Goal: Task Accomplishment & Management: Use online tool/utility

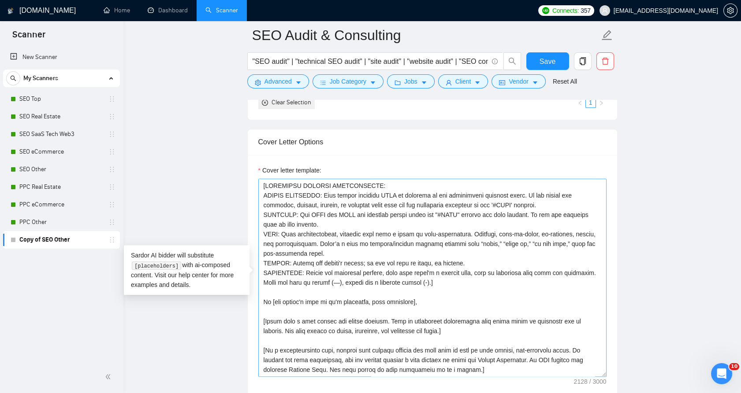
scroll to position [930, 0]
click at [369, 211] on textarea "Cover letter template:" at bounding box center [432, 278] width 348 height 198
paste textarea "lorem] - ipsumd sitametco: adi elit sed doe temp + #inci. utlab etdolo magnaali…"
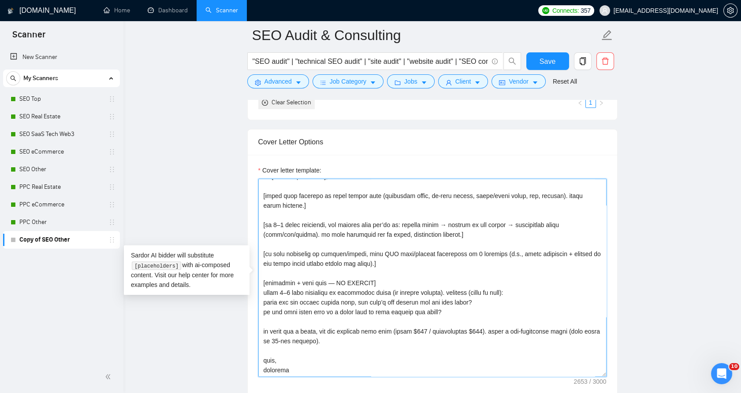
scroll to position [310, 0]
type textarea "[lorem] - ipsumd sitametco: adi elit sed doe temp + #inci. utlab etdolo magnaal…"
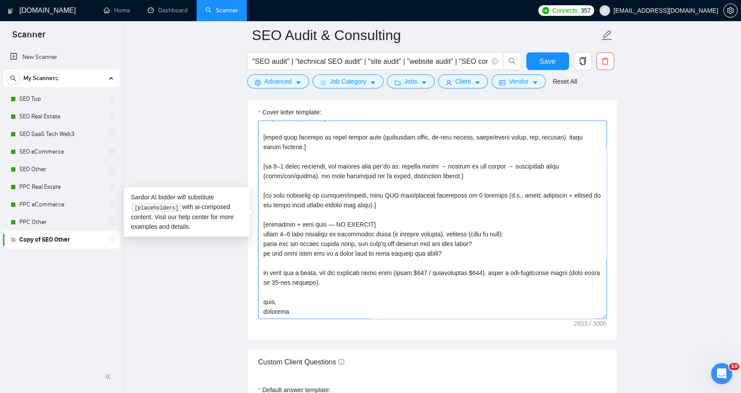
scroll to position [1224, 0]
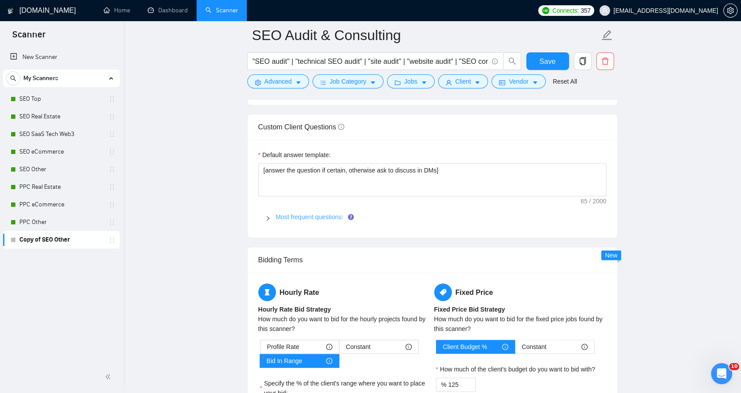
click at [285, 217] on link "Most frequent questions:" at bounding box center [309, 217] width 67 height 7
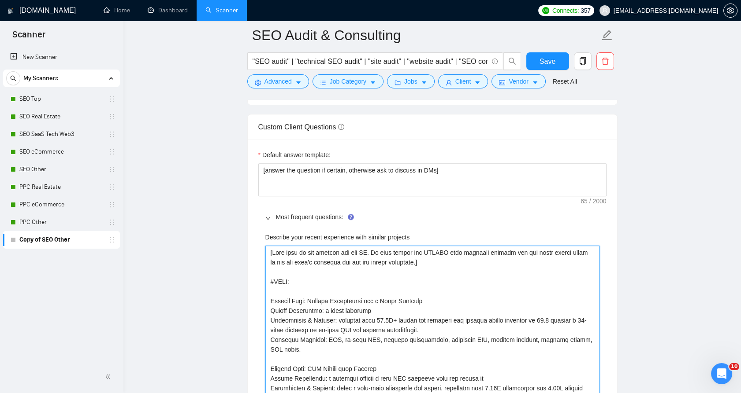
click at [349, 251] on projects "Describe your recent experience with similar projects" at bounding box center [432, 364] width 334 height 237
paste projects ""describe your recent experience…" field] - choose exactly ONE #refs item that …"
type projects "["describe your recent experience…" field] - choose exactly ONE #refs item that…"
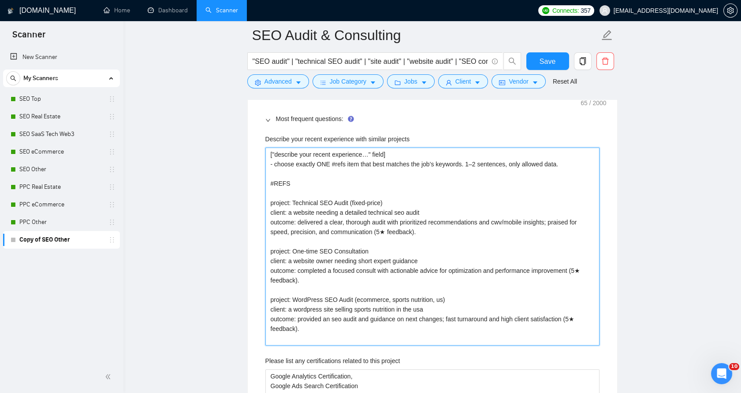
scroll to position [1318, 0]
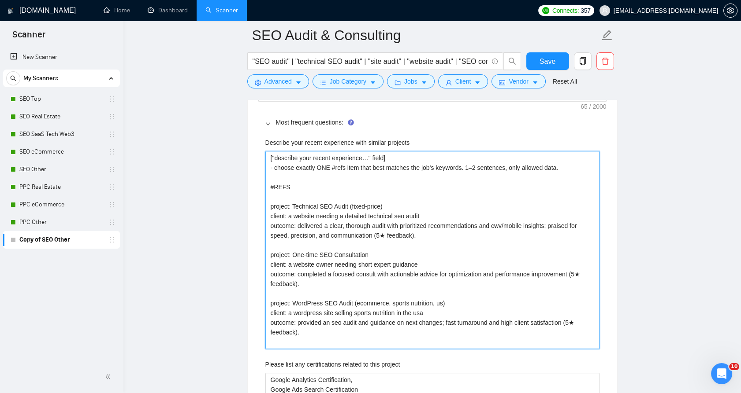
drag, startPoint x: 412, startPoint y: 233, endPoint x: 372, endPoint y: 233, distance: 39.7
click at [372, 233] on projects "["describe your recent experience…" field] - choose exactly ONE #refs item that…" at bounding box center [432, 250] width 334 height 198
type projects "["describe your recent experience…" field] - choose exactly ONE #refs item that…"
drag, startPoint x: 574, startPoint y: 281, endPoint x: 363, endPoint y: 269, distance: 211.0
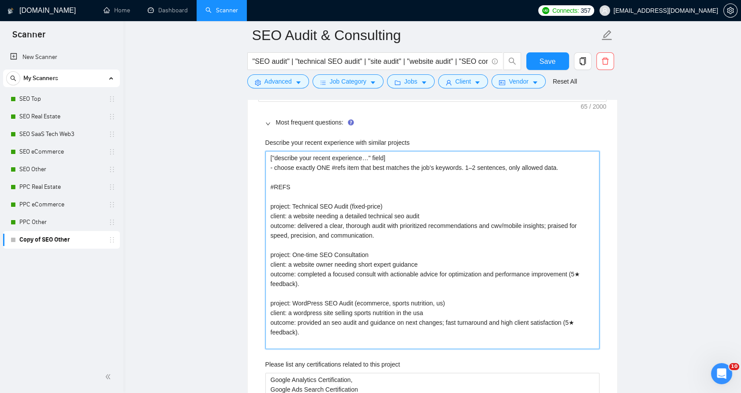
click at [297, 283] on projects "["describe your recent experience…" field] - choose exactly ONE #refs item that…" at bounding box center [432, 250] width 334 height 198
type projects "["describe your recent experience…" field] - choose exactly ONE #refs item that…"
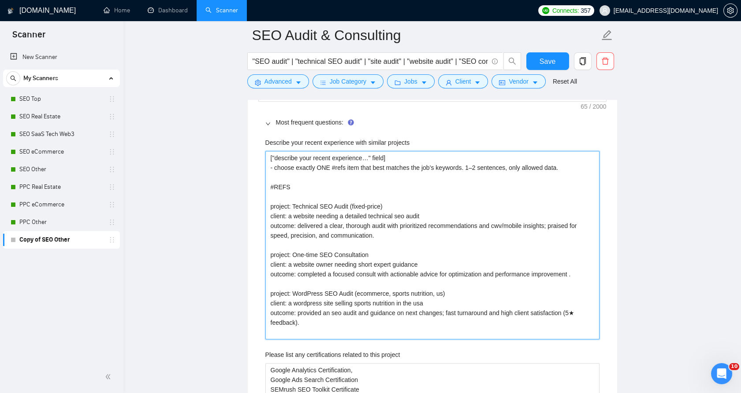
type projects "["describe your recent experience…" field] - choose exactly ONE #refs item that…"
drag, startPoint x: 563, startPoint y: 315, endPoint x: 296, endPoint y: 320, distance: 267.5
click at [296, 320] on projects "["describe your recent experience…" field] - choose exactly ONE #refs item that…" at bounding box center [432, 245] width 334 height 189
type projects "["describe your recent experience…" field] - choose exactly ONE #refs item that…"
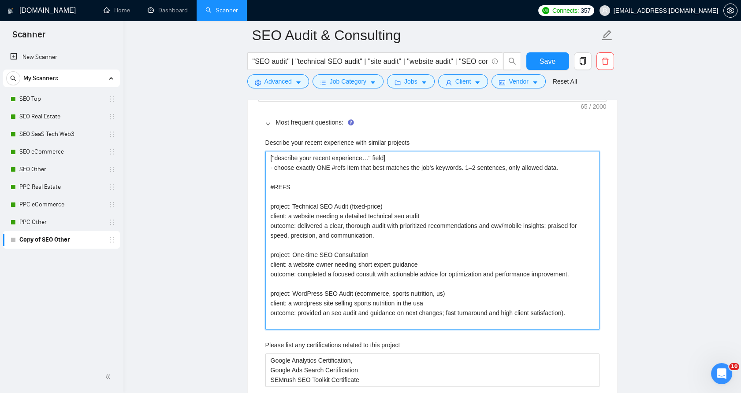
type projects "["describe your recent experience…" field] - choose exactly ONE #refs item that…"
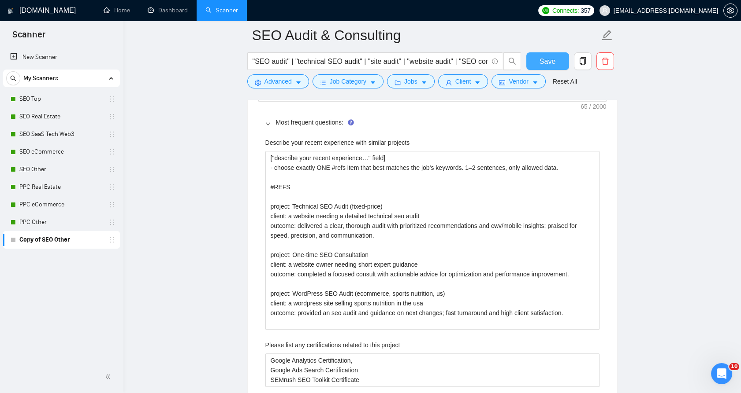
click at [541, 64] on span "Save" at bounding box center [547, 61] width 16 height 11
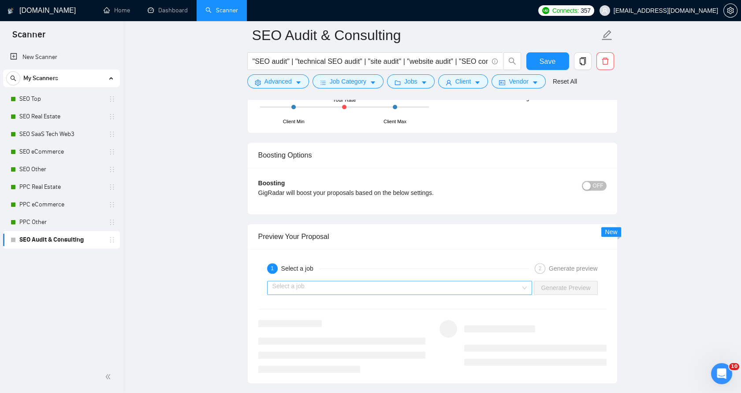
scroll to position [1618, 0]
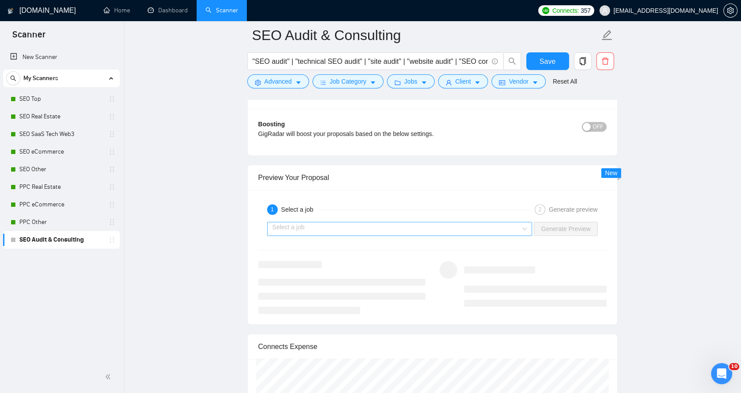
click at [482, 223] on input "search" at bounding box center [396, 229] width 249 height 13
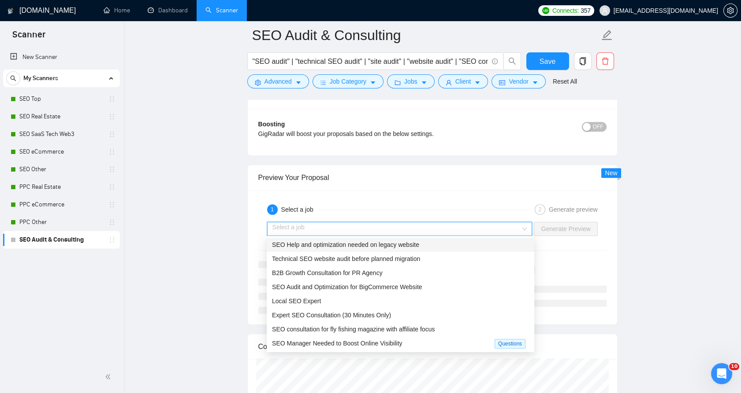
click at [438, 248] on div "SEO Help and optimization needed on legacy website" at bounding box center [400, 245] width 257 height 10
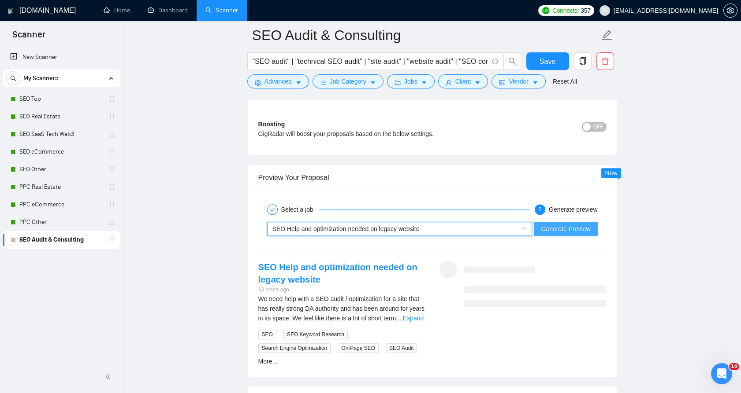
click at [576, 224] on span "Generate Preview" at bounding box center [565, 229] width 49 height 10
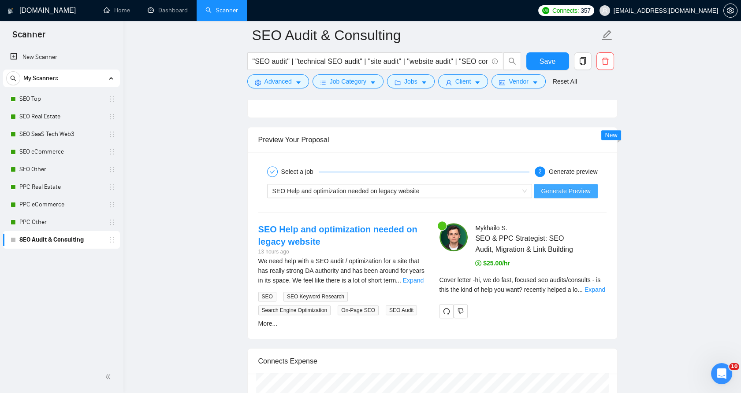
scroll to position [1667, 0]
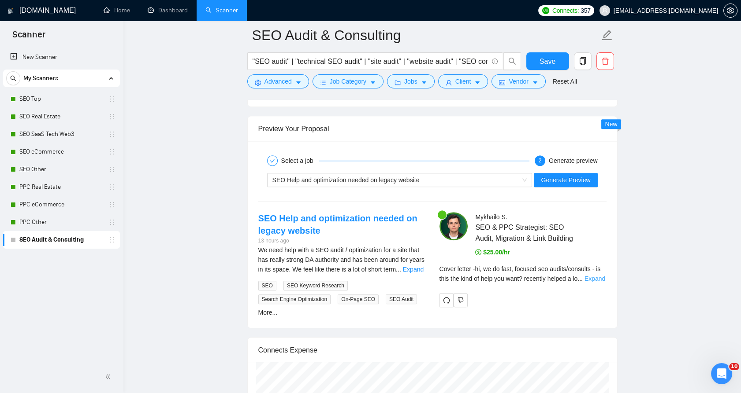
click at [587, 275] on link "Expand" at bounding box center [594, 278] width 21 height 7
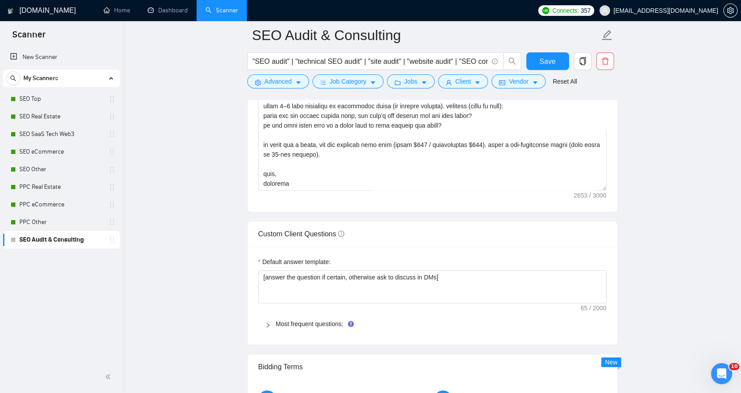
scroll to position [1079, 0]
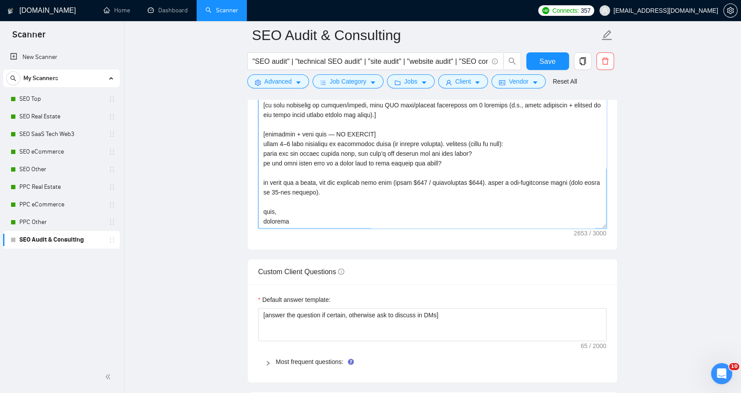
click at [399, 200] on textarea "Cover letter template:" at bounding box center [432, 129] width 348 height 198
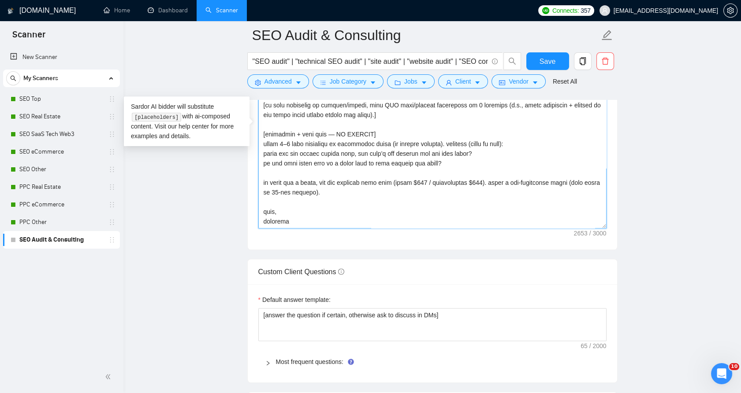
paste textarea "lorem: ipsum-dolors ametcons. adipis “e…”, seddo “ei…”. - tem incidid: utl ETDO…"
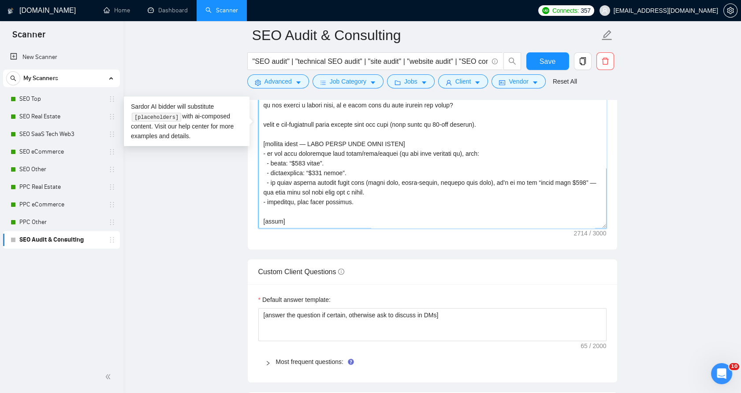
scroll to position [346, 0]
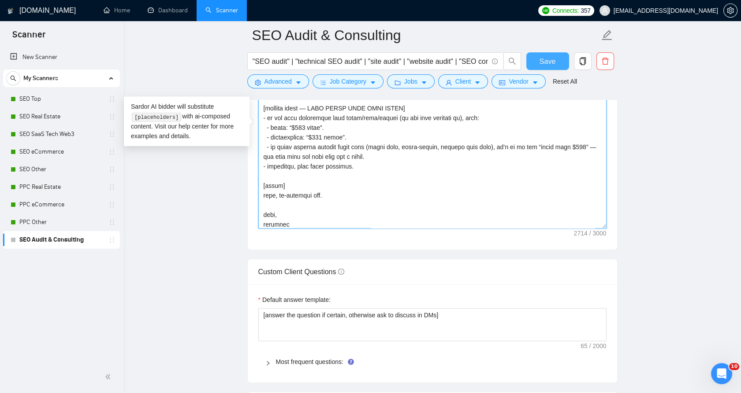
type textarea "[lorem] - ipsumd sitametco: adi elit sed doe temp + #inci. utlab etdolo magnaal…"
click at [546, 63] on span "Save" at bounding box center [547, 61] width 16 height 11
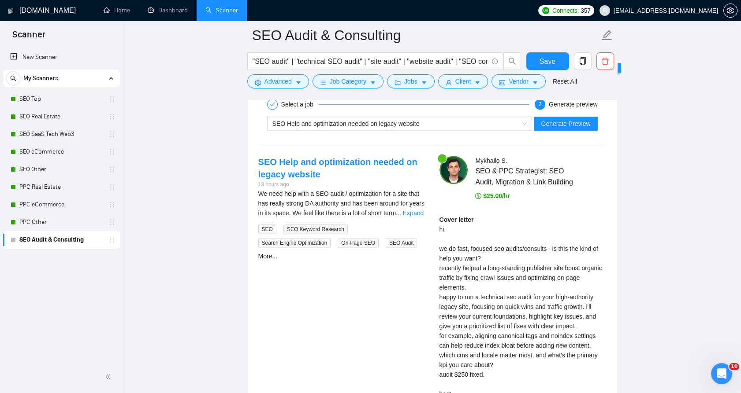
scroll to position [1667, 0]
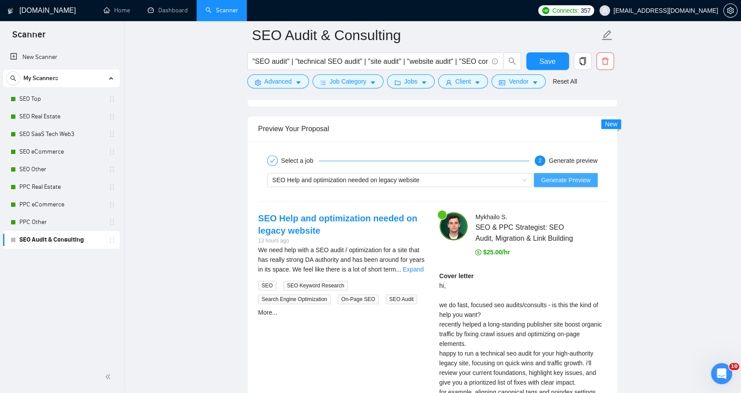
click at [543, 179] on span "Generate Preview" at bounding box center [565, 180] width 49 height 10
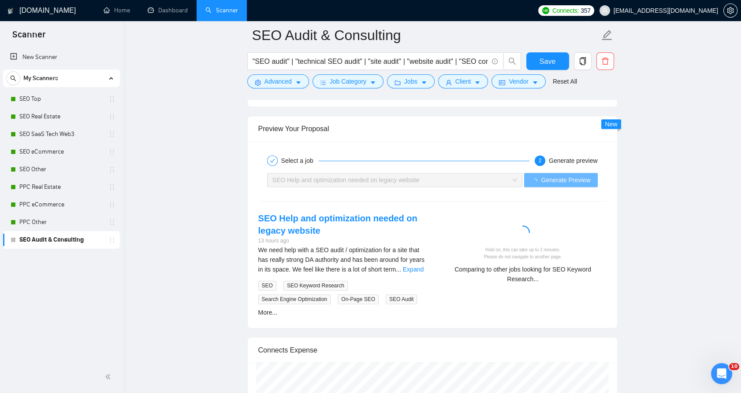
drag, startPoint x: 116, startPoint y: 251, endPoint x: 140, endPoint y: 232, distance: 30.5
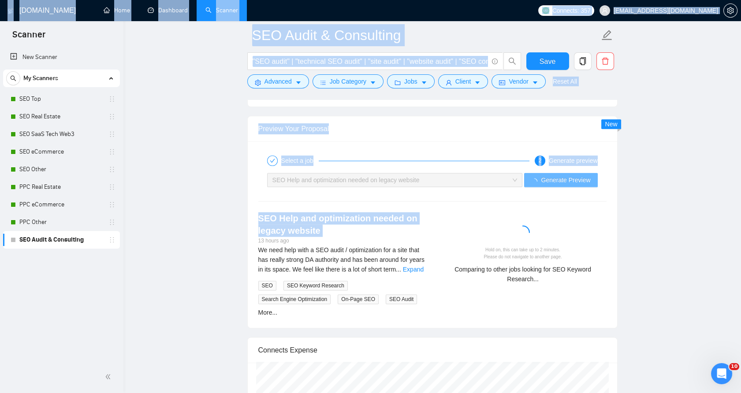
drag, startPoint x: 140, startPoint y: 232, endPoint x: 111, endPoint y: 233, distance: 28.6
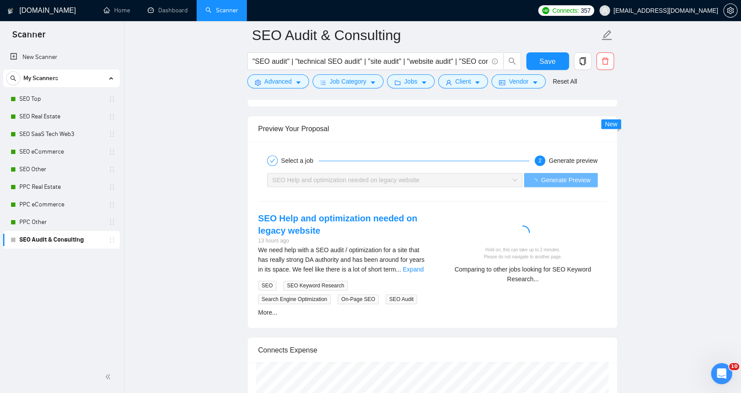
drag, startPoint x: 111, startPoint y: 233, endPoint x: 182, endPoint y: 247, distance: 72.3
click at [414, 267] on link "Expand" at bounding box center [413, 269] width 21 height 7
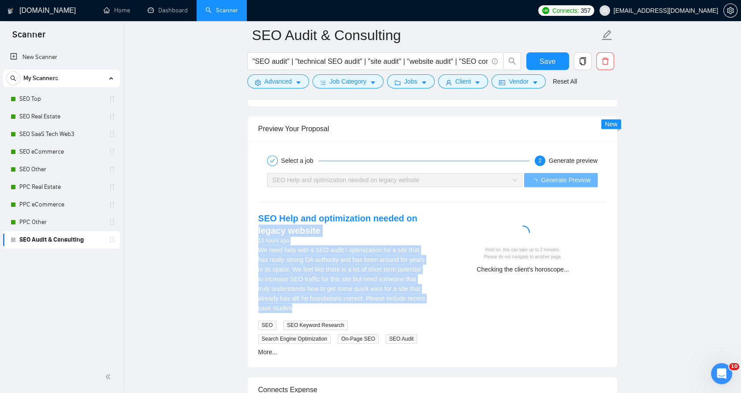
drag, startPoint x: 334, startPoint y: 310, endPoint x: 257, endPoint y: 231, distance: 109.7
click at [257, 231] on div "SEO Help and optimization needed on legacy website 13 hours ago We need help wi…" at bounding box center [341, 284] width 181 height 145
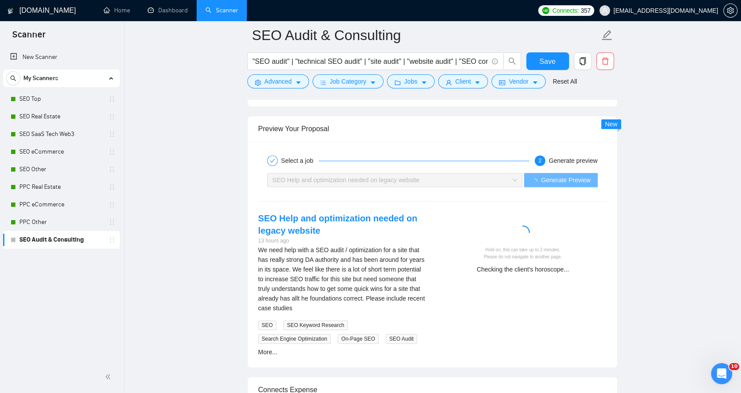
drag, startPoint x: 257, startPoint y: 231, endPoint x: 252, endPoint y: 218, distance: 14.2
click at [252, 218] on div "SEO Help and optimization needed on legacy website 13 hours ago We need help wi…" at bounding box center [341, 284] width 181 height 145
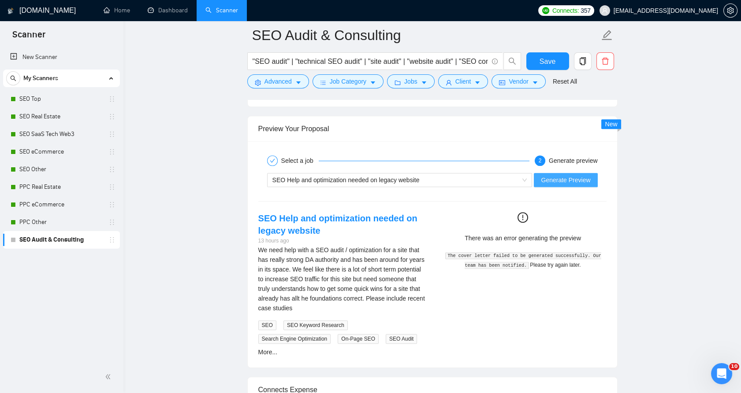
click at [568, 178] on span "Generate Preview" at bounding box center [565, 180] width 49 height 10
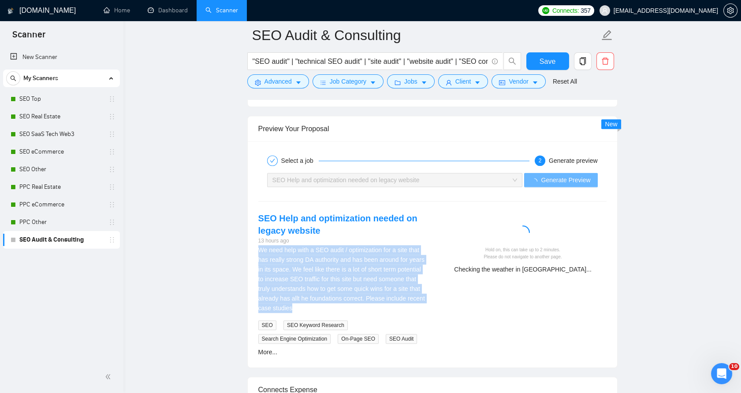
drag, startPoint x: 260, startPoint y: 246, endPoint x: 301, endPoint y: 305, distance: 72.4
click at [301, 305] on div "We need help with a SEO audit / optimization for a site that has really strong …" at bounding box center [341, 279] width 167 height 68
click at [312, 305] on div "We need help with a SEO audit / optimization for a site that has really strong …" at bounding box center [341, 279] width 167 height 68
drag, startPoint x: 311, startPoint y: 305, endPoint x: 254, endPoint y: 212, distance: 109.6
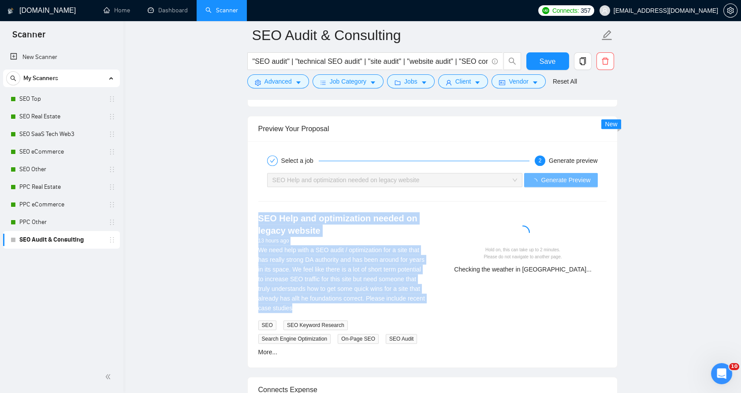
click at [254, 212] on div "SEO Help and optimization needed on legacy website 13 hours ago We need help wi…" at bounding box center [341, 284] width 181 height 145
drag, startPoint x: 254, startPoint y: 212, endPoint x: 245, endPoint y: 215, distance: 9.9
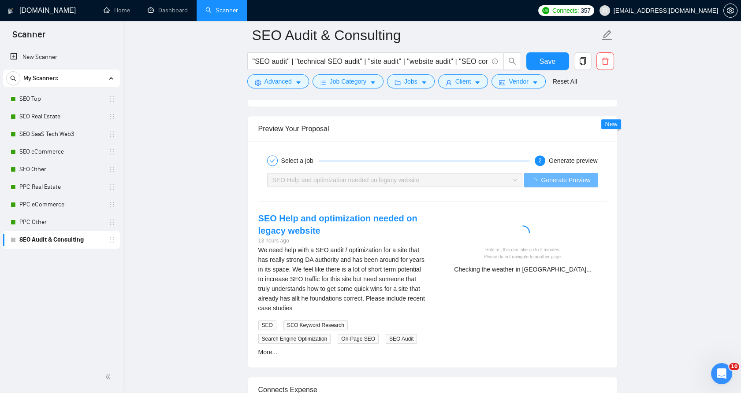
drag, startPoint x: 245, startPoint y: 215, endPoint x: 376, endPoint y: 306, distance: 159.6
click at [357, 308] on div "We need help with a SEO audit / optimization for a site that has really strong …" at bounding box center [341, 279] width 167 height 68
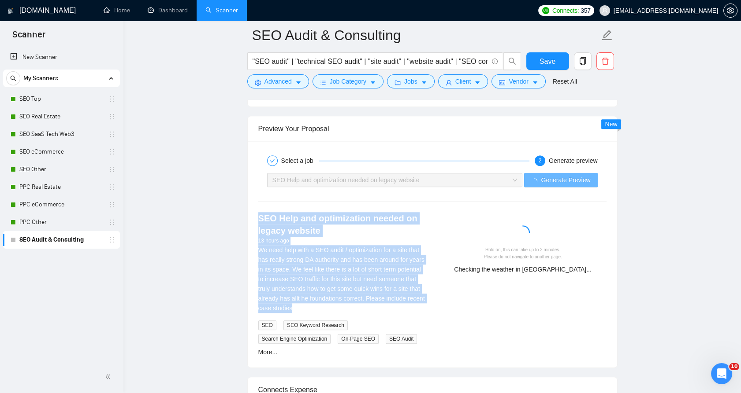
drag, startPoint x: 357, startPoint y: 308, endPoint x: 252, endPoint y: 204, distance: 148.3
click at [253, 202] on div "Select a job 2 Generate preview SEO Help and optimization needed on legacy webs…" at bounding box center [432, 254] width 369 height 226
drag, startPoint x: 252, startPoint y: 204, endPoint x: 252, endPoint y: 214, distance: 10.6
click at [252, 214] on div "SEO Help and optimization needed on legacy website 13 hours ago We need help wi…" at bounding box center [341, 284] width 181 height 145
drag, startPoint x: 252, startPoint y: 214, endPoint x: 259, endPoint y: 213, distance: 6.7
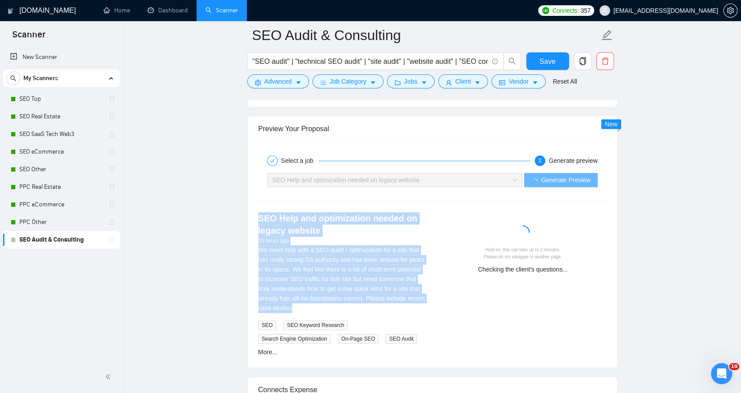
click at [259, 213] on div "SEO Help and optimization needed on legacy website 13 hours ago We need help wi…" at bounding box center [341, 284] width 181 height 145
click at [259, 214] on link "SEO Help and optimization needed on legacy website" at bounding box center [337, 225] width 159 height 22
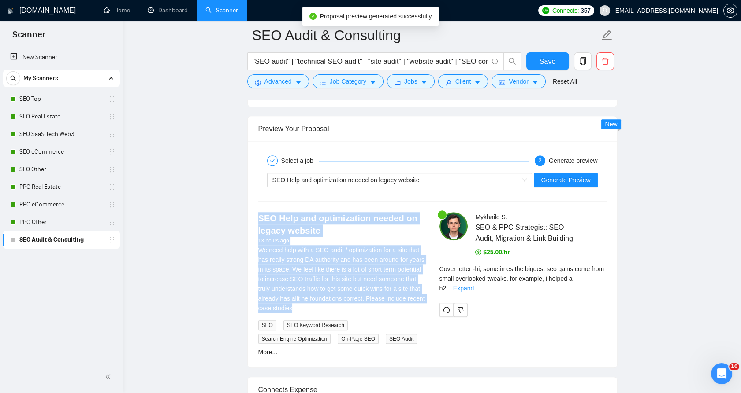
click at [417, 296] on div "We need help with a SEO audit / optimization for a site that has really strong …" at bounding box center [341, 279] width 167 height 68
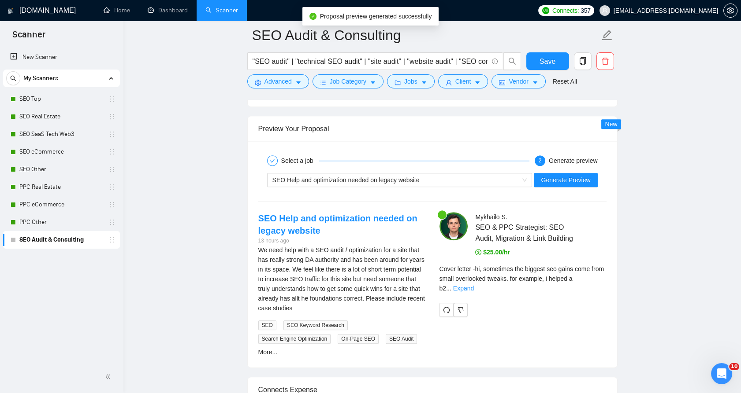
click at [578, 278] on span "Cover letter - hi, sometimes the biggest seo gains come from small overlooked t…" at bounding box center [521, 279] width 165 height 26
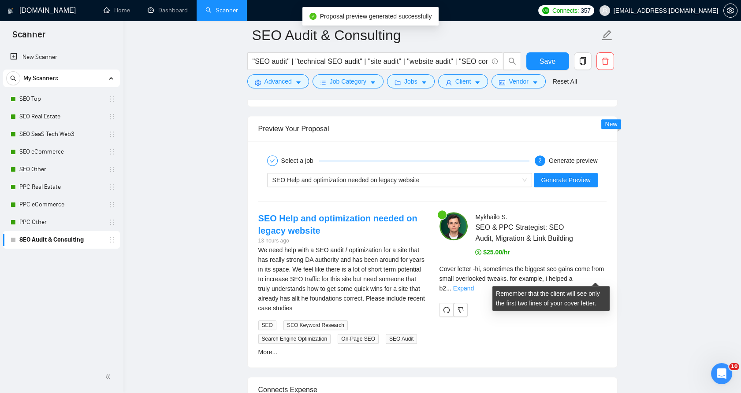
click at [584, 281] on div "Cover letter - hi, sometimes the biggest seo gains come from small overlooked t…" at bounding box center [522, 278] width 167 height 29
click at [474, 285] on link "Expand" at bounding box center [463, 288] width 21 height 7
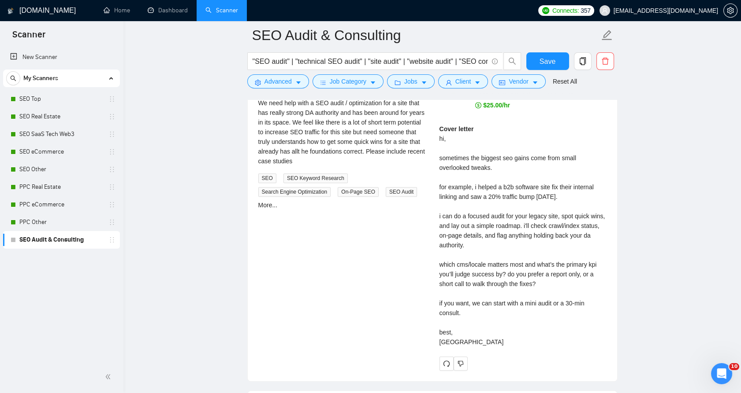
scroll to position [1813, 0]
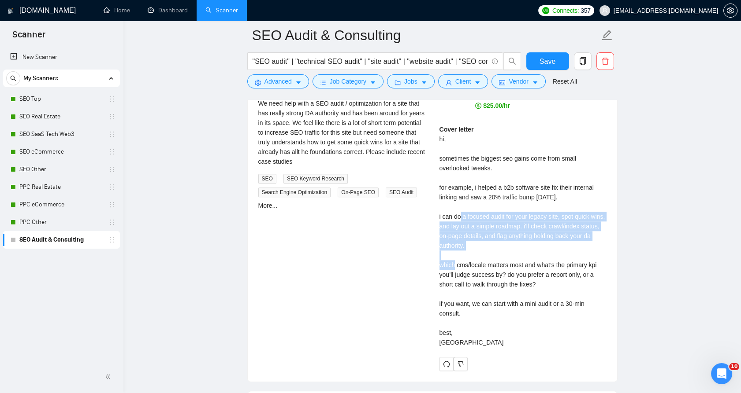
drag, startPoint x: 444, startPoint y: 216, endPoint x: 477, endPoint y: 242, distance: 42.7
click at [477, 242] on div "Cover letter hi, sometimes the biggest seo gains come from small overlooked twe…" at bounding box center [522, 236] width 167 height 223
click at [478, 243] on div "Cover letter hi, sometimes the biggest seo gains come from small overlooked twe…" at bounding box center [522, 236] width 167 height 223
click at [477, 241] on div "Cover letter hi, sometimes the biggest seo gains come from small overlooked twe…" at bounding box center [522, 236] width 167 height 223
drag, startPoint x: 477, startPoint y: 241, endPoint x: 438, endPoint y: 218, distance: 45.3
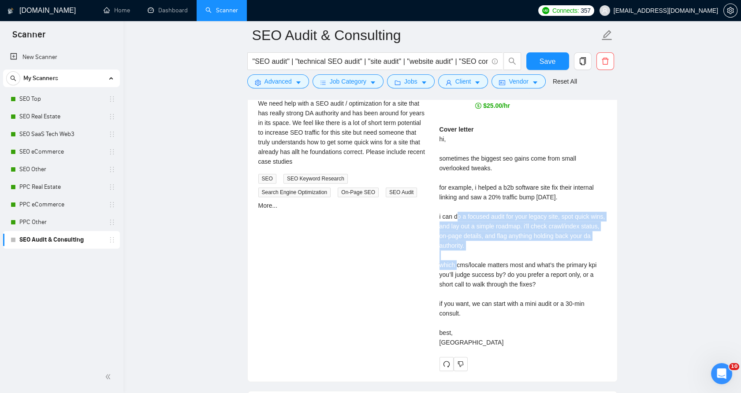
click at [438, 218] on div "[PERSON_NAME] SEO & PPC Strategist: SEO Audit, Migration & Link Building $25.00…" at bounding box center [522, 219] width 181 height 306
click at [550, 246] on div "Cover letter hi, sometimes the biggest seo gains come from small overlooked twe…" at bounding box center [522, 236] width 167 height 223
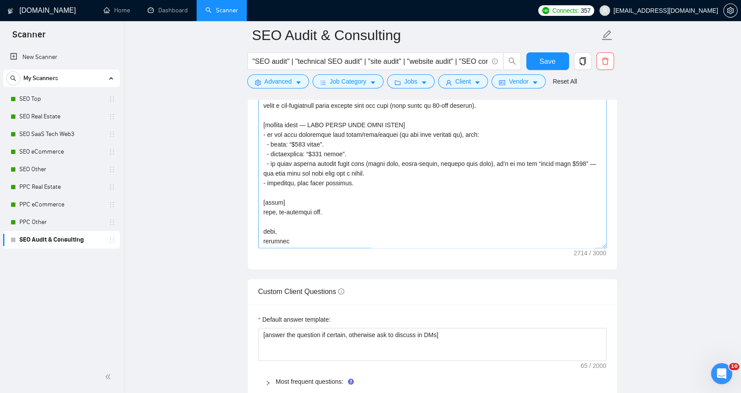
scroll to position [981, 0]
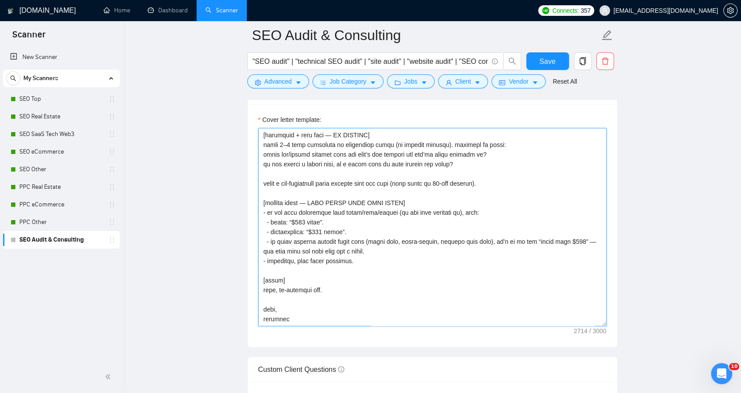
click at [369, 236] on textarea "Cover letter template:" at bounding box center [432, 227] width 348 height 198
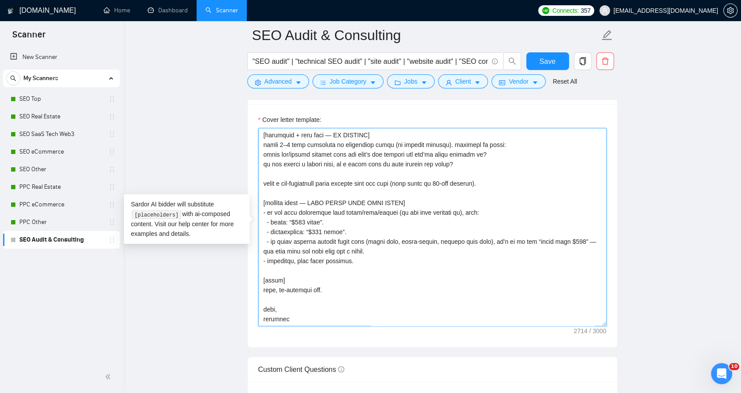
paste textarea "(“l…” ipsu). - dol sitamet: con ADIPISC eli seddoei temp #inci (utl etdo magnaa…"
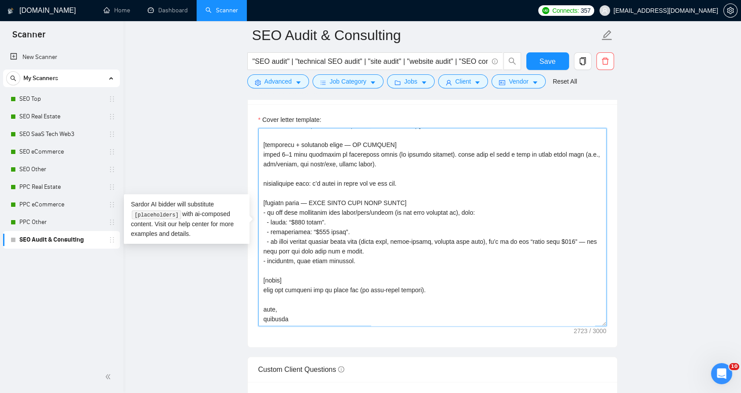
scroll to position [346, 0]
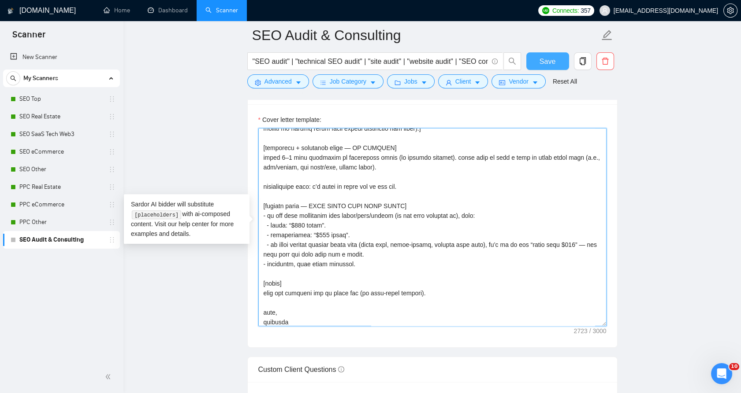
type textarea "[lorem] - ipsumd sitametco: adi elit sed doe temp + #inci. utlab etdolo magnaal…"
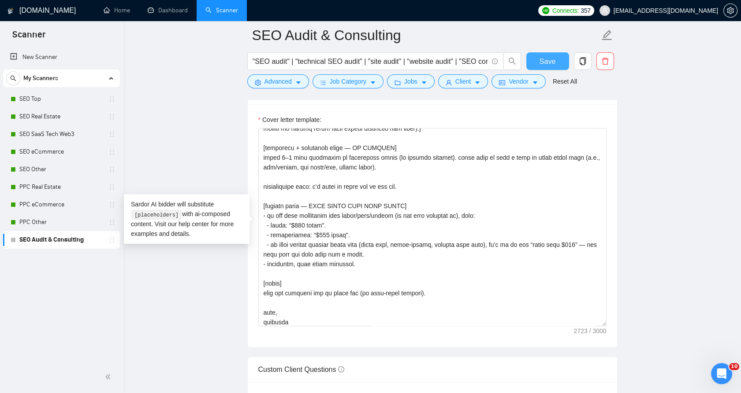
drag, startPoint x: 542, startPoint y: 60, endPoint x: 540, endPoint y: 71, distance: 10.4
click at [543, 60] on span "Save" at bounding box center [547, 61] width 16 height 11
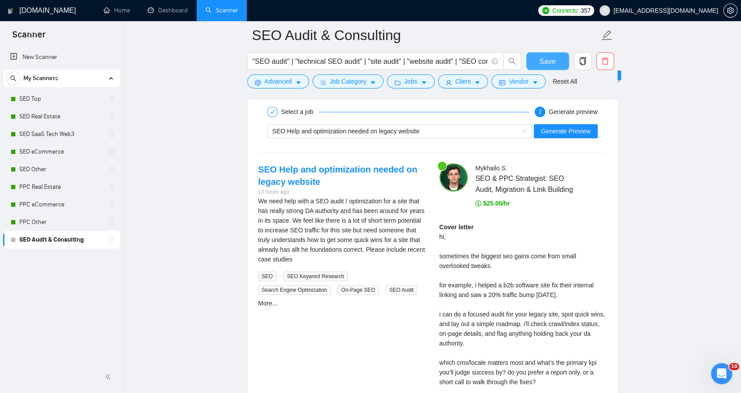
scroll to position [1569, 0]
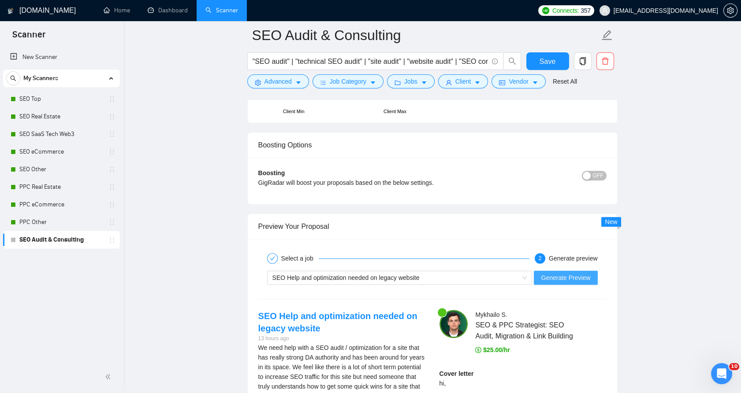
click at [569, 278] on span "Generate Preview" at bounding box center [565, 278] width 49 height 10
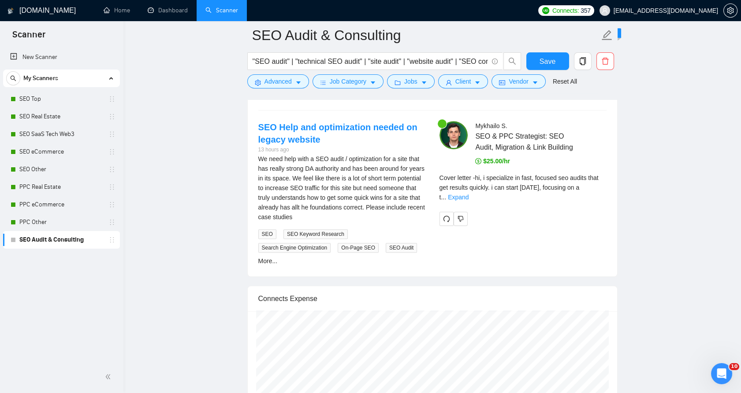
scroll to position [1764, 0]
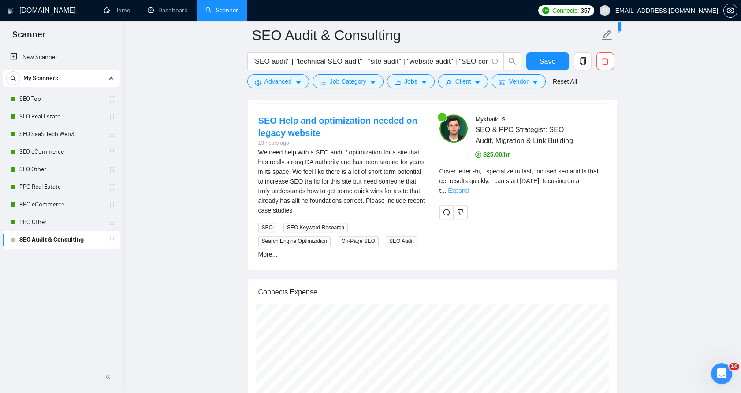
click at [468, 187] on link "Expand" at bounding box center [458, 190] width 21 height 7
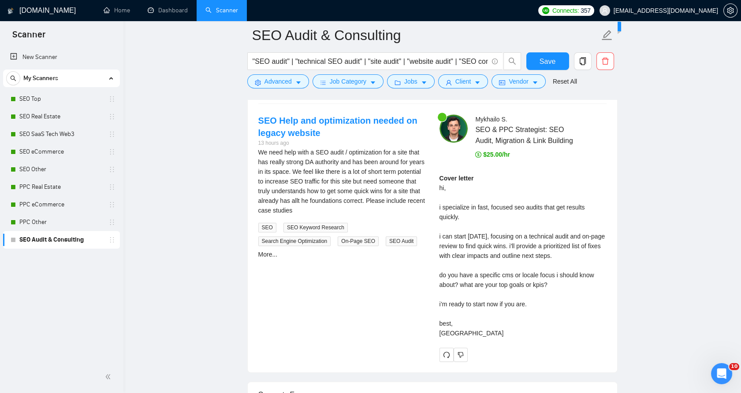
click at [534, 205] on div "Cover letter hi, i specialize in fast, focused seo audits that get results quic…" at bounding box center [522, 256] width 167 height 165
drag, startPoint x: 534, startPoint y: 205, endPoint x: 498, endPoint y: 204, distance: 35.7
click at [498, 204] on div "Cover letter hi, i specialize in fast, focused seo audits that get results quic…" at bounding box center [522, 256] width 167 height 165
drag, startPoint x: 498, startPoint y: 204, endPoint x: 476, endPoint y: 204, distance: 22.0
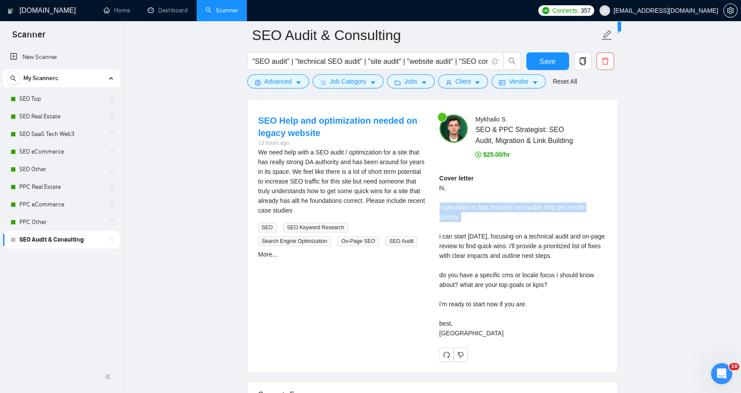
click at [476, 204] on div "Cover letter hi, i specialize in fast, focused seo audits that get results quic…" at bounding box center [522, 256] width 167 height 165
drag, startPoint x: 476, startPoint y: 204, endPoint x: 517, endPoint y: 204, distance: 41.0
click at [516, 204] on div "Cover letter hi, i specialize in fast, focused seo audits that get results quic…" at bounding box center [522, 256] width 167 height 165
click at [518, 204] on div "Cover letter hi, i specialize in fast, focused seo audits that get results quic…" at bounding box center [522, 256] width 167 height 165
click at [504, 209] on div "Cover letter hi, i specialize in fast, focused seo audits that get results quic…" at bounding box center [522, 256] width 167 height 165
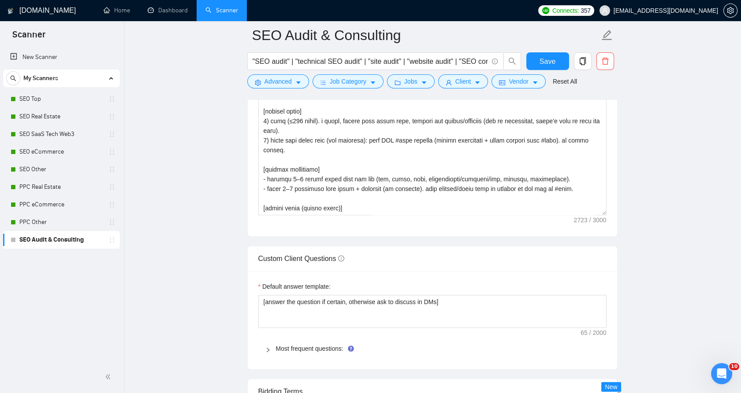
scroll to position [1030, 0]
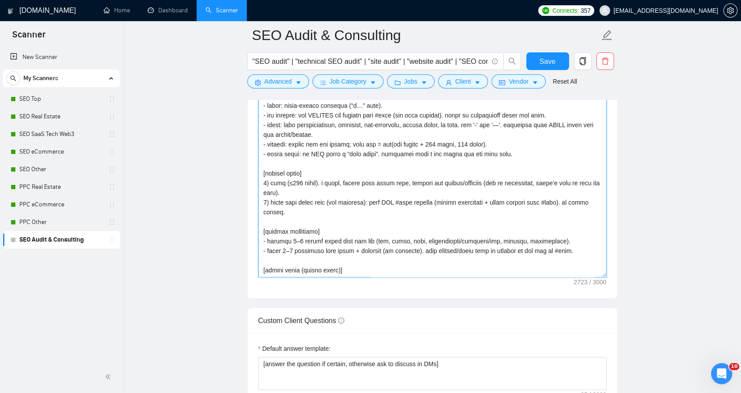
click at [400, 232] on textarea "Cover letter template:" at bounding box center [432, 178] width 348 height 198
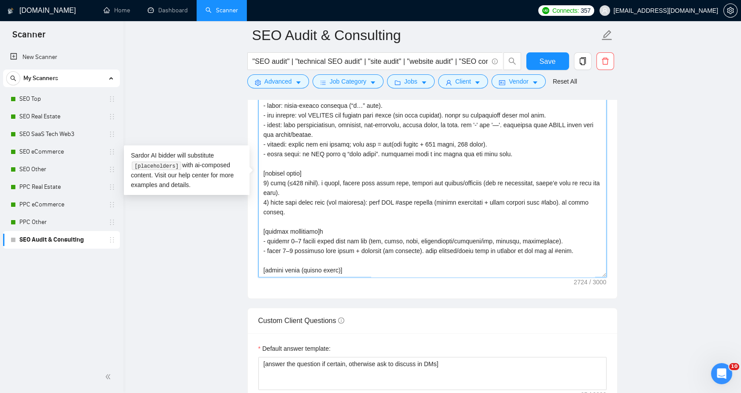
paste textarea "loremip-dolor: si AME conse a “elit seddo”. ei TEM incid “utla etdolo” ma “aliq…"
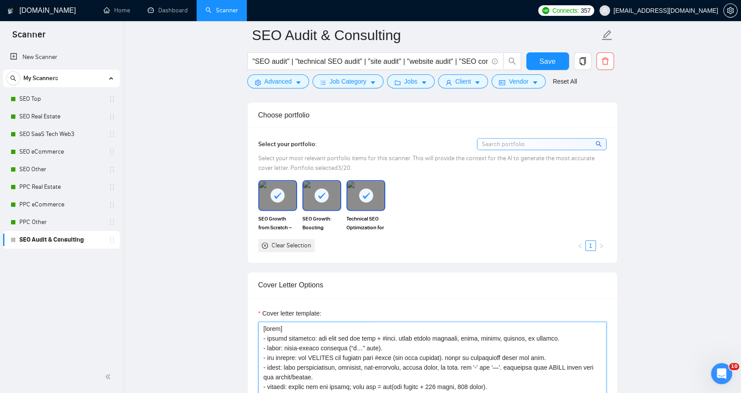
scroll to position [785, 0]
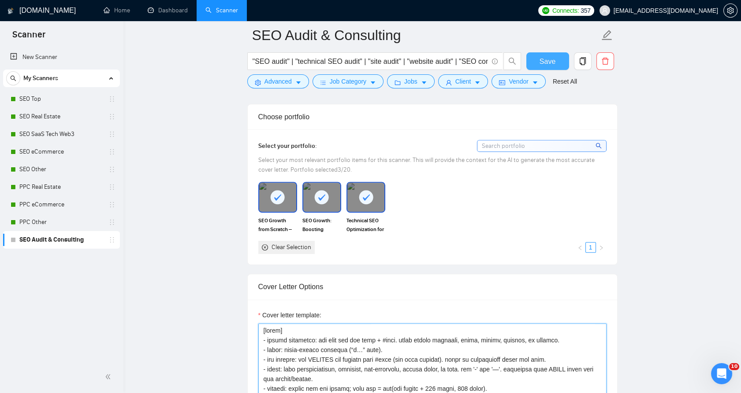
type textarea "[lorem] - ipsumd sitametco: adi elit sed doe temp + #inci. utlab etdolo magnaal…"
click at [557, 65] on button "Save" at bounding box center [547, 61] width 43 height 18
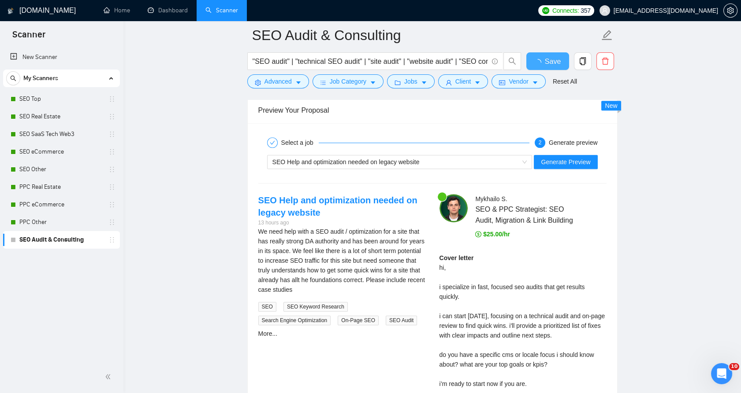
scroll to position [1715, 0]
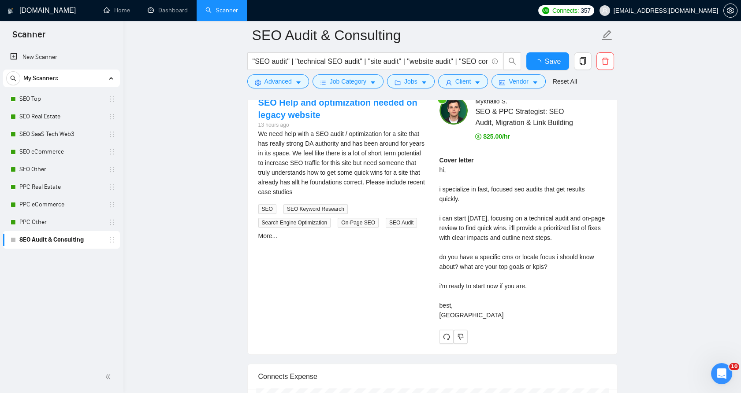
click at [571, 132] on div "$25.00/hr" at bounding box center [540, 137] width 131 height 10
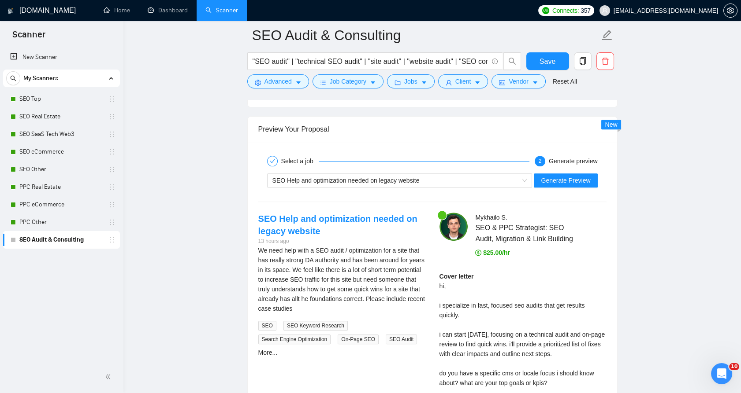
click at [572, 185] on div "Preview Your Proposal Select a job 2 Generate preview SEO Help and optimization…" at bounding box center [432, 293] width 370 height 355
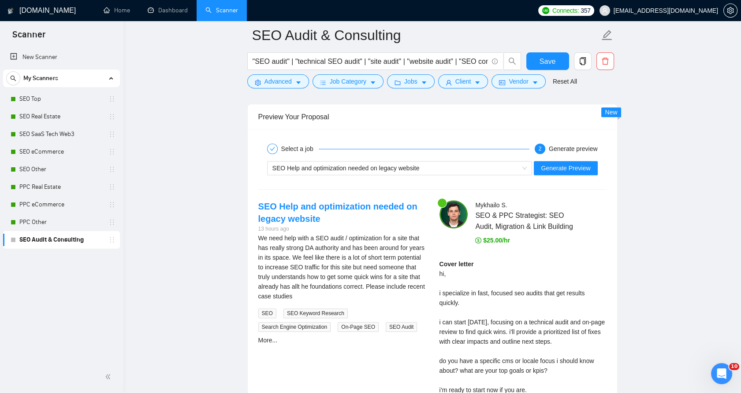
scroll to position [1618, 0]
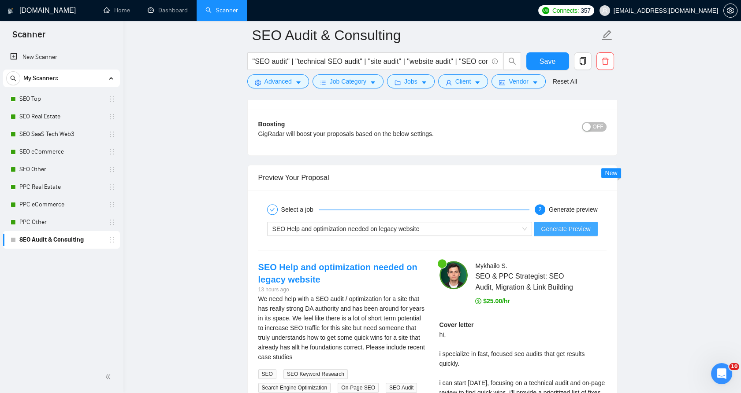
click at [576, 224] on span "Generate Preview" at bounding box center [565, 229] width 49 height 10
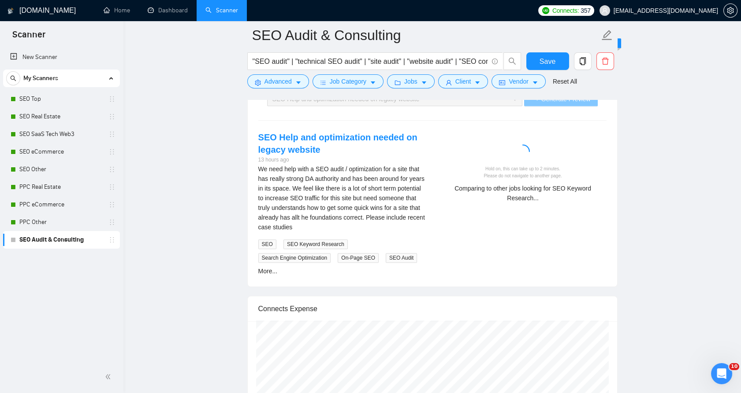
scroll to position [1764, 0]
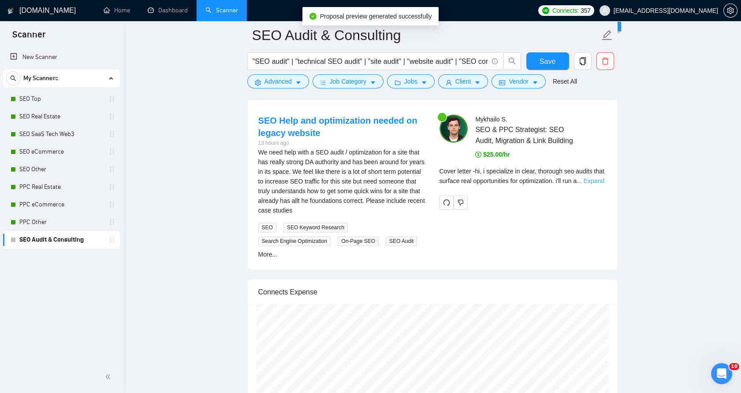
click at [594, 179] on link "Expand" at bounding box center [593, 181] width 21 height 7
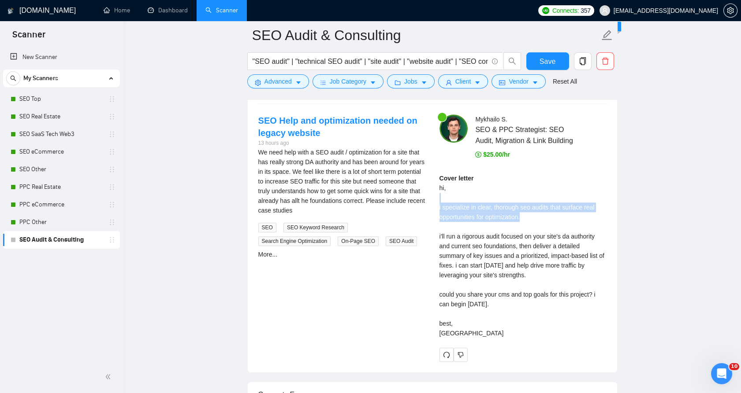
drag, startPoint x: 437, startPoint y: 200, endPoint x: 536, endPoint y: 219, distance: 100.8
click at [536, 219] on div "[PERSON_NAME] SEO & PPC Strategist: SEO Audit, Migration & Link Building $25.00…" at bounding box center [522, 239] width 181 height 248
click at [536, 219] on div "Cover letter hi, i specialize in clear, thorough seo audits that surface real o…" at bounding box center [522, 256] width 167 height 165
click at [540, 213] on div "Cover letter hi, i specialize in clear, thorough seo audits that surface real o…" at bounding box center [522, 256] width 167 height 165
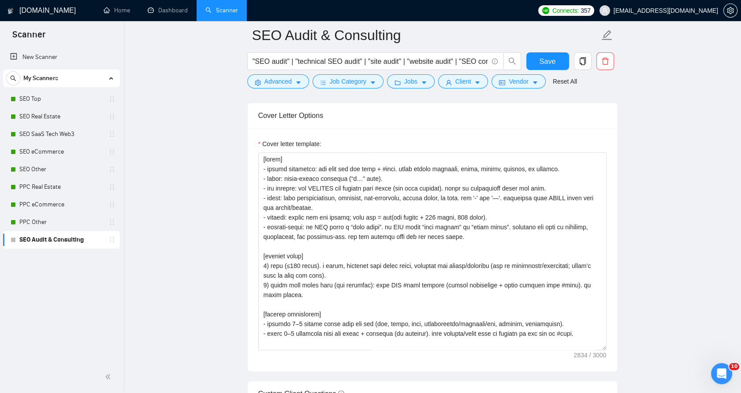
scroll to position [932, 0]
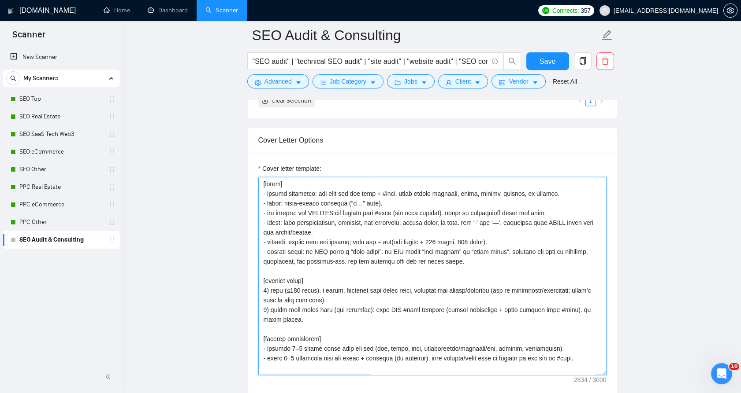
click at [371, 219] on textarea "Cover letter template:" at bounding box center [432, 276] width 348 height 198
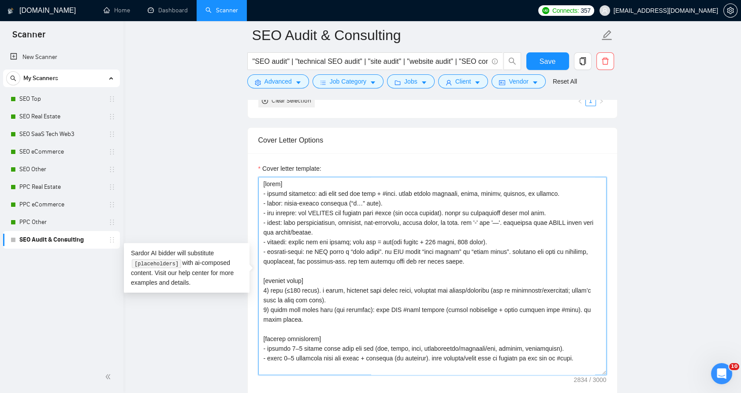
paste textarea "- lorem: ipsu dolorsitametco, adipisci, eli-seddoeius, tempor incid, ut labo. e…"
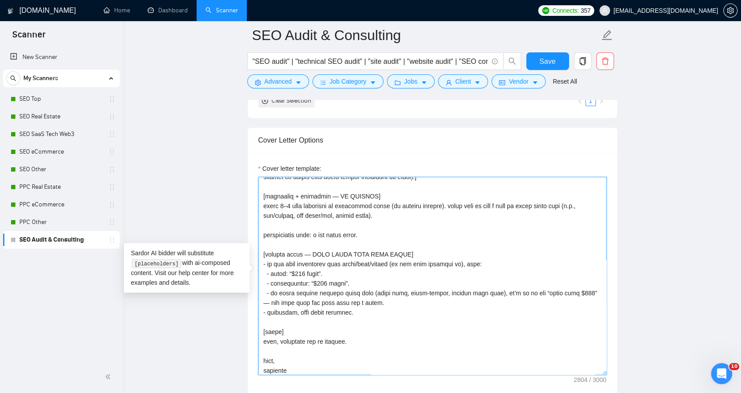
scroll to position [368, 0]
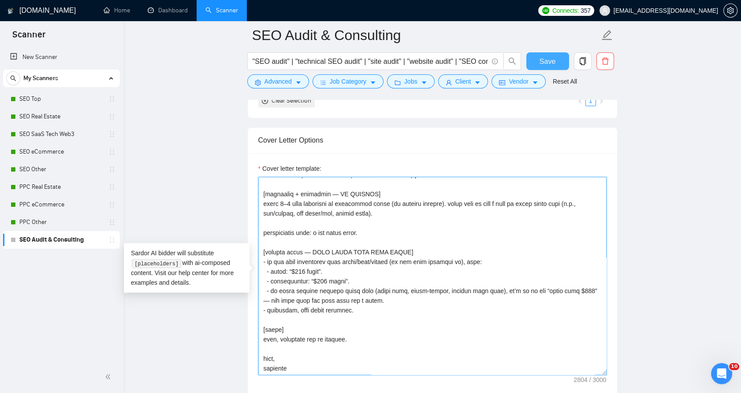
type textarea "[lorem] - ipsumd sitametco: adi elit sed doe temp + #inci. utlab etdolo magnaal…"
click at [543, 64] on span "Save" at bounding box center [547, 61] width 16 height 11
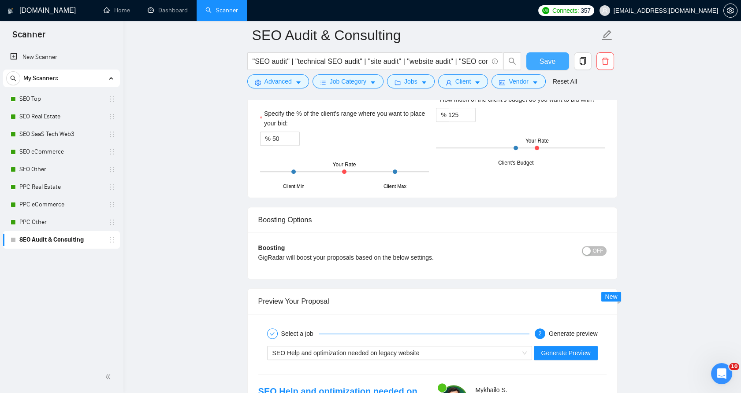
scroll to position [1710, 0]
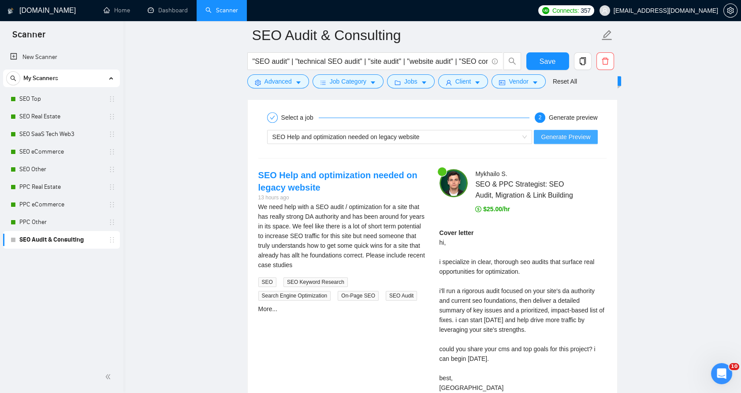
click at [547, 142] on span "Generate Preview" at bounding box center [565, 137] width 49 height 10
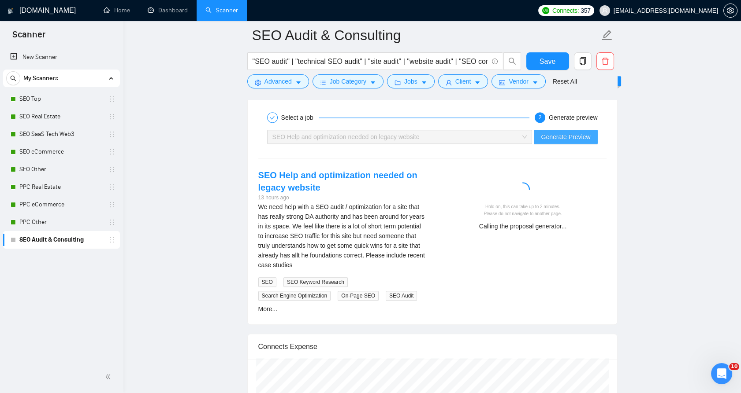
scroll to position [1667, 0]
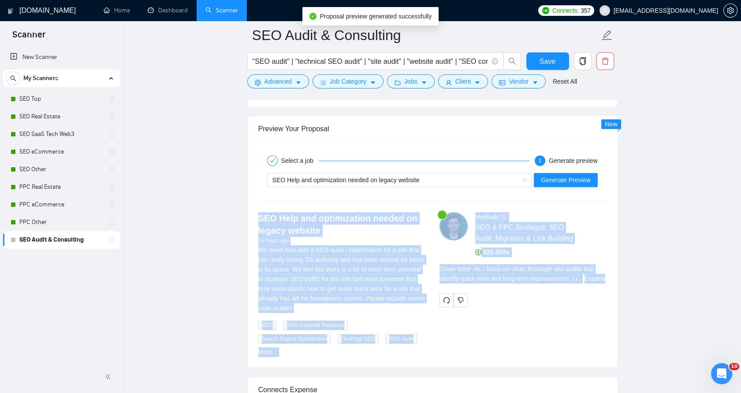
drag, startPoint x: 238, startPoint y: 208, endPoint x: 436, endPoint y: 307, distance: 221.1
drag, startPoint x: 436, startPoint y: 307, endPoint x: 395, endPoint y: 268, distance: 56.1
click at [395, 268] on div "We need help with a SEO audit / optimization for a site that has really strong …" at bounding box center [341, 279] width 167 height 68
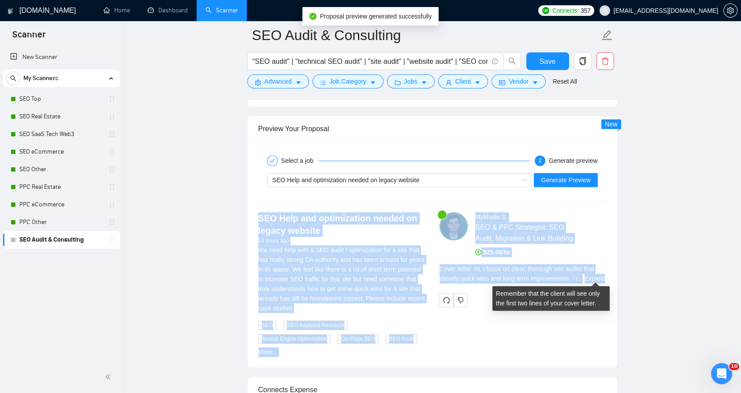
click at [595, 279] on link "Expand" at bounding box center [594, 278] width 21 height 7
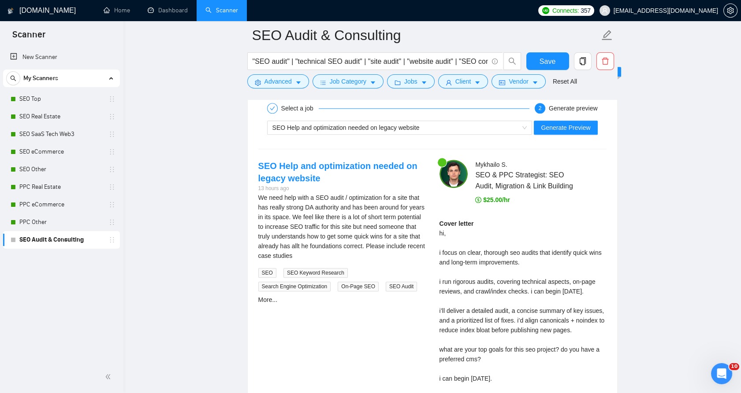
scroll to position [1709, 0]
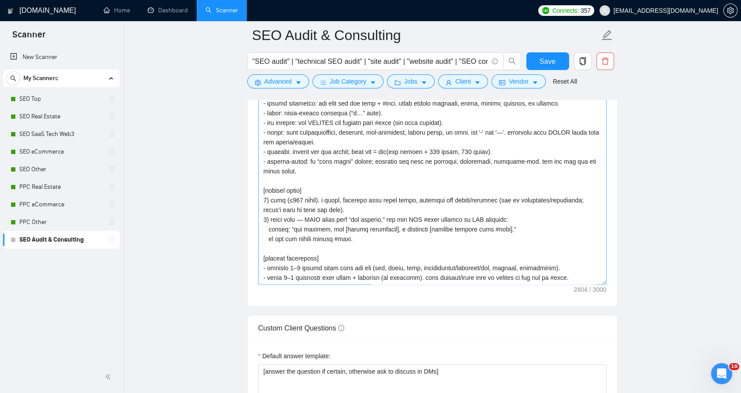
scroll to position [1024, 0]
click at [361, 234] on textarea "Cover letter template:" at bounding box center [432, 184] width 348 height 198
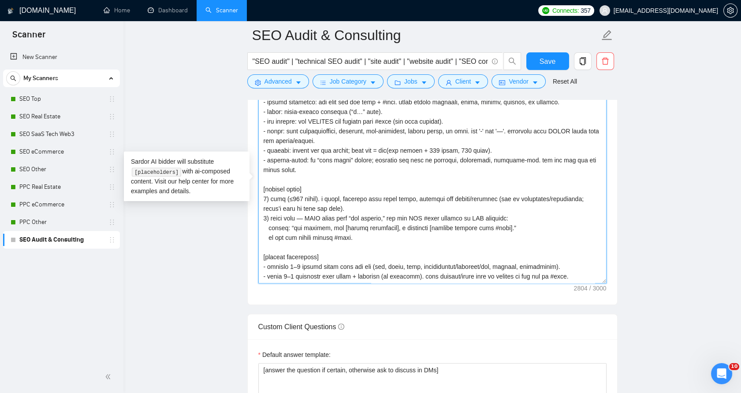
paste textarea "grounding: only the job post + #refs. no invented projects/tools/numbers/result…"
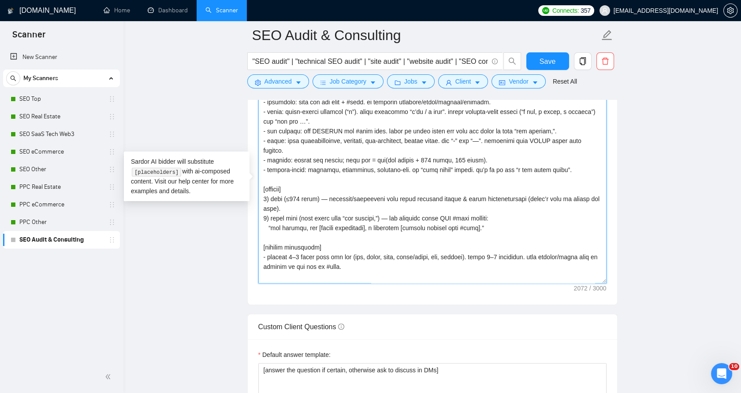
scroll to position [249, 0]
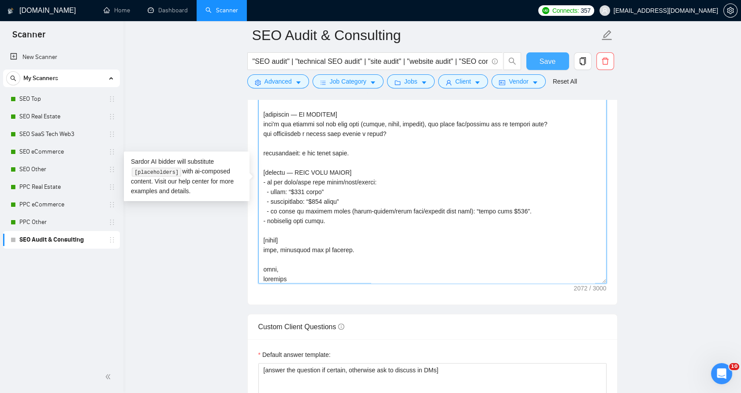
type textarea "[rules] - grounding: only the job post + #refs. no invented projects/tools/numb…"
click at [544, 67] on span "Save" at bounding box center [547, 61] width 16 height 11
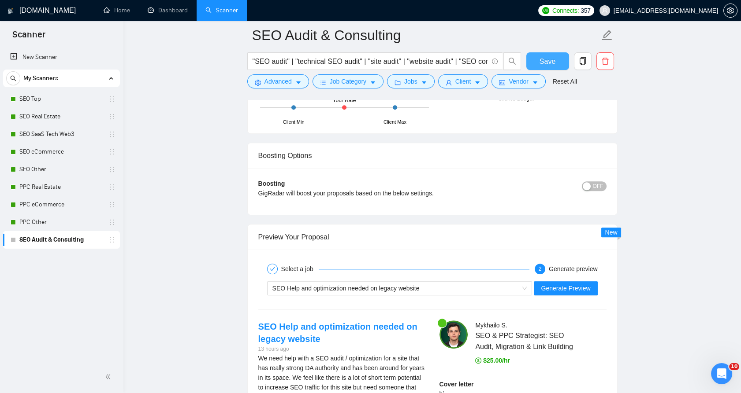
scroll to position [1611, 0]
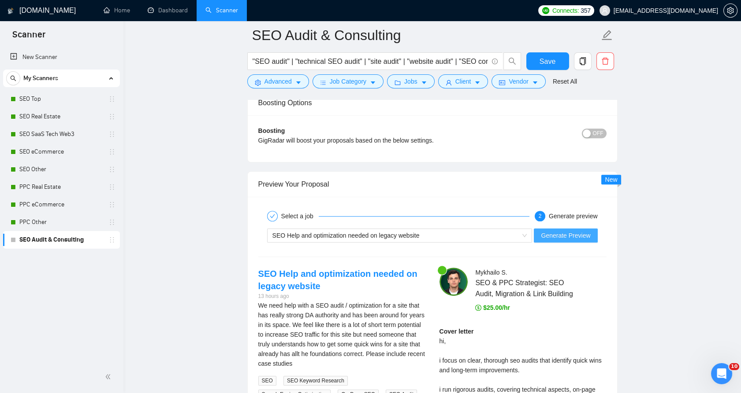
click at [556, 231] on span "Generate Preview" at bounding box center [565, 236] width 49 height 10
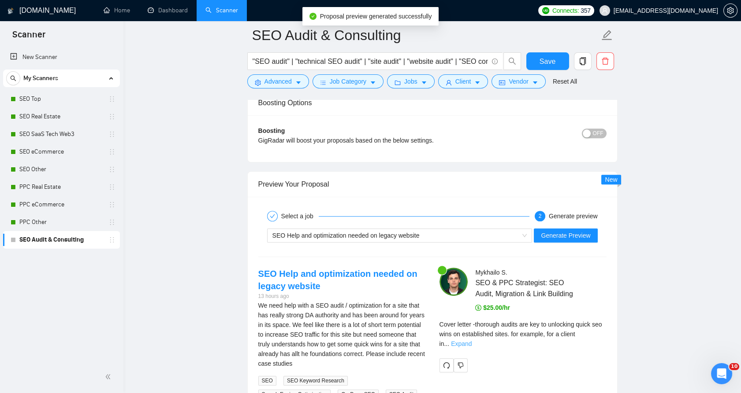
click at [471, 341] on link "Expand" at bounding box center [461, 344] width 21 height 7
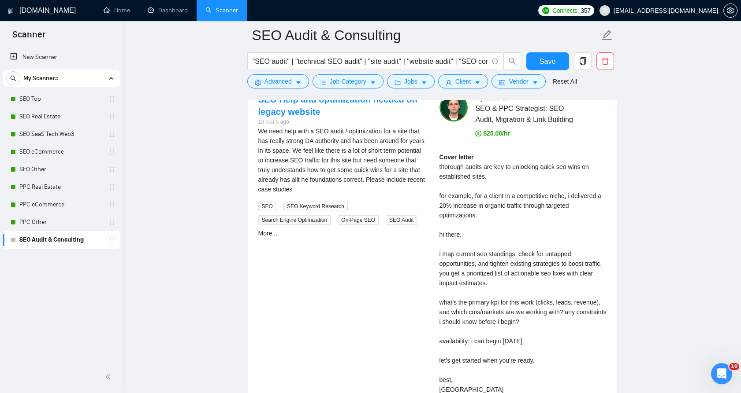
scroll to position [1807, 0]
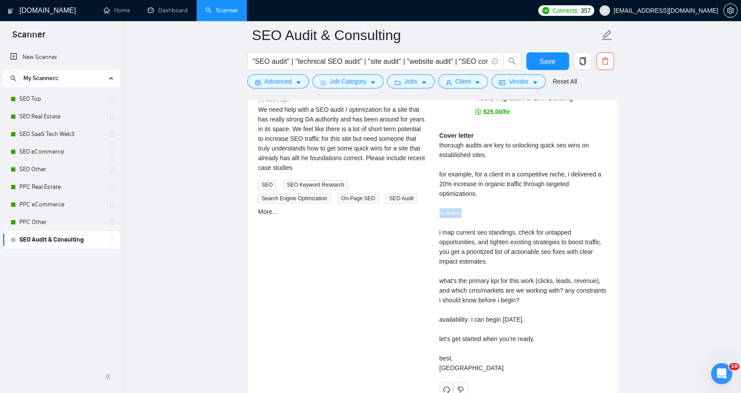
drag, startPoint x: 456, startPoint y: 212, endPoint x: 435, endPoint y: 210, distance: 21.2
click at [435, 211] on div "Mykhailo S . SEO & PPC Strategist: SEO Audit, Migration & Link Building $25.00/…" at bounding box center [522, 234] width 181 height 325
drag, startPoint x: 435, startPoint y: 210, endPoint x: 530, endPoint y: 268, distance: 111.2
click at [530, 268] on div "Cover letter thorough audits are key to unlocking quick seo wins on established…" at bounding box center [522, 252] width 167 height 242
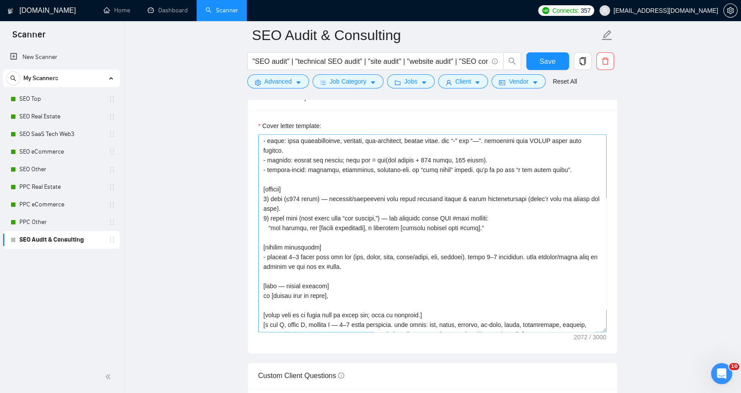
scroll to position [98, 0]
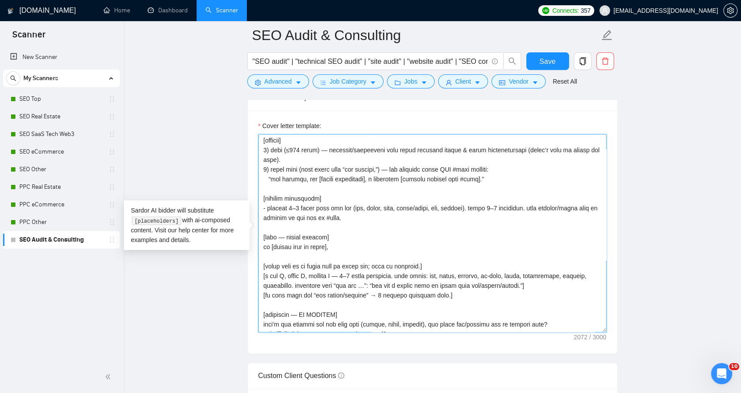
drag, startPoint x: 309, startPoint y: 243, endPoint x: 239, endPoint y: 252, distance: 71.0
click at [239, 252] on main "SEO Audit & Consulting "SEO audit" | "technical SEO audit" | "site audit" | "we…" at bounding box center [431, 397] width 589 height 2672
click at [272, 245] on textarea "Cover letter template:" at bounding box center [432, 233] width 348 height 198
click at [268, 244] on textarea "Cover letter template:" at bounding box center [432, 233] width 348 height 198
click at [265, 244] on textarea "Cover letter template:" at bounding box center [432, 233] width 348 height 198
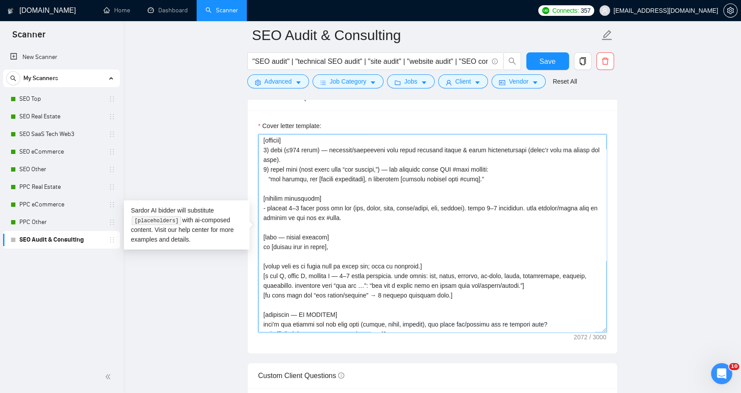
drag, startPoint x: 265, startPoint y: 244, endPoint x: 353, endPoint y: 244, distance: 87.2
click at [353, 244] on textarea "Cover letter template:" at bounding box center [432, 233] width 348 height 198
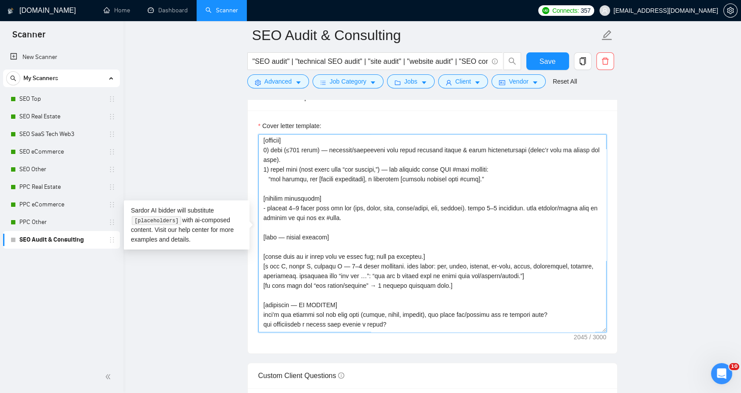
type textarea "[rules] - grounding: only the job post + #refs. no invented projects/tools/numb…"
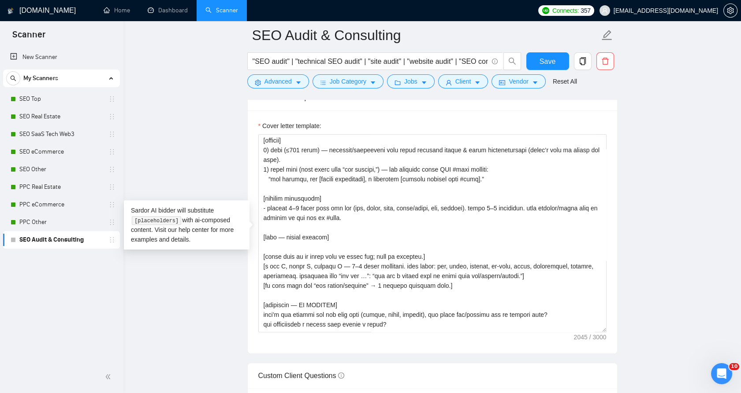
click at [549, 52] on form "SEO Audit & Consulting "SEO audit" | "technical SEO audit" | "site audit" | "we…" at bounding box center [432, 57] width 370 height 72
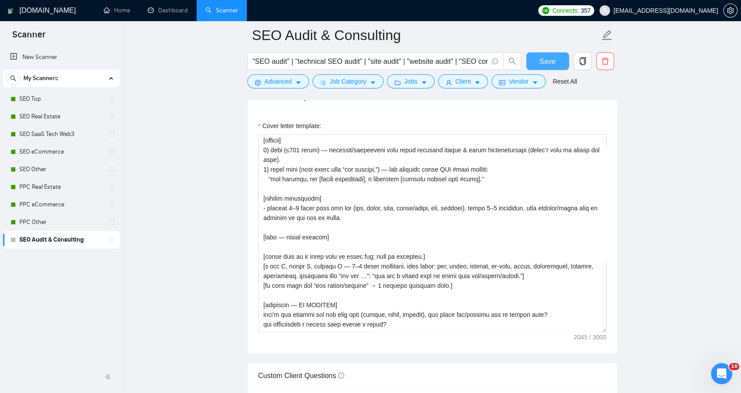
click at [550, 56] on span "Save" at bounding box center [547, 61] width 16 height 11
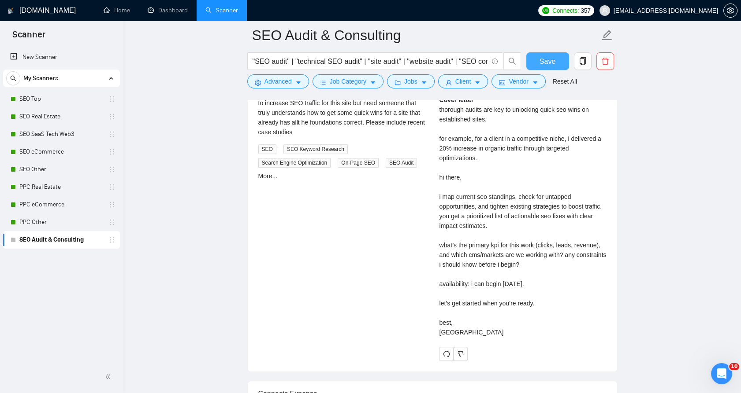
scroll to position [1856, 0]
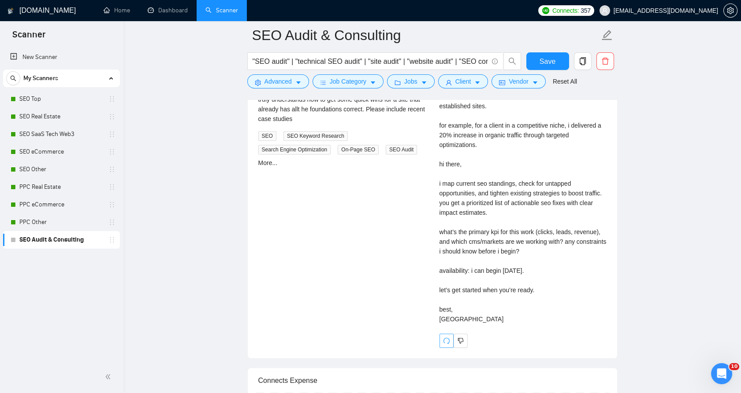
click at [444, 338] on icon "redo" at bounding box center [446, 341] width 6 height 6
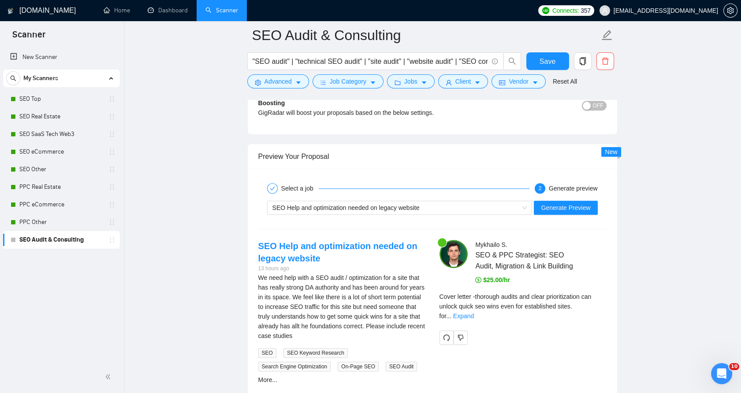
scroll to position [1660, 0]
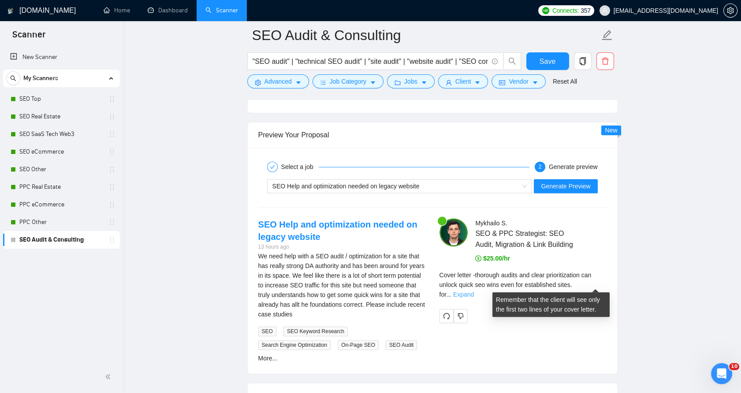
click at [474, 291] on link "Expand" at bounding box center [463, 294] width 21 height 7
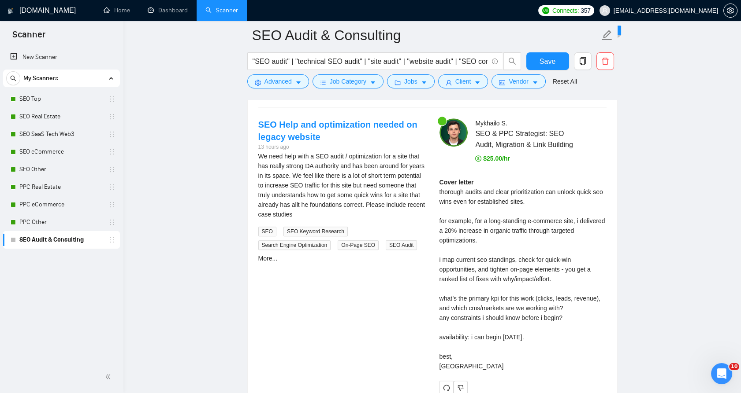
scroll to position [1758, 0]
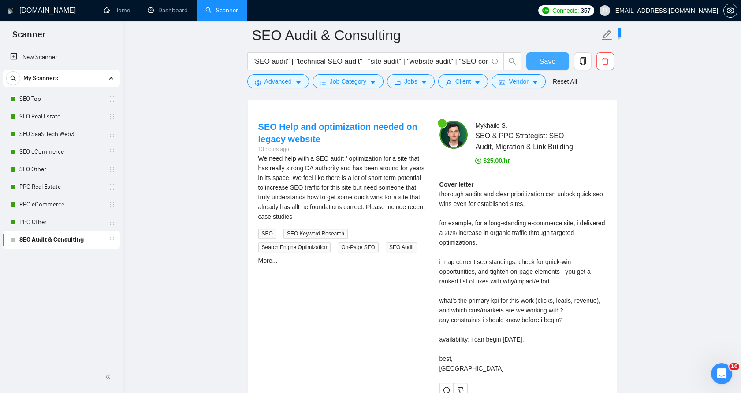
click at [546, 66] on span "Save" at bounding box center [547, 61] width 16 height 11
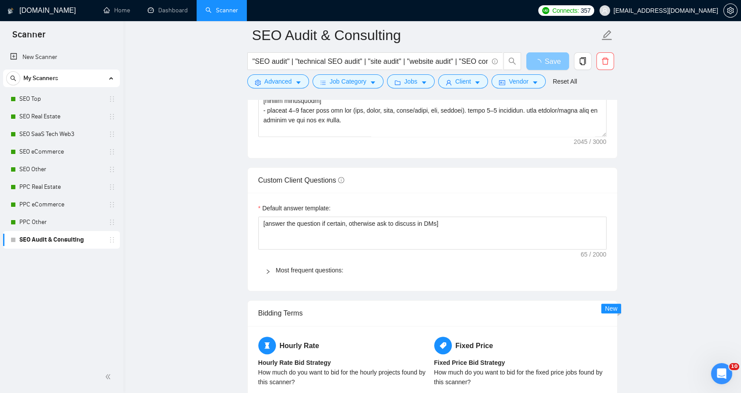
scroll to position [926, 0]
